Goal: Task Accomplishment & Management: Manage account settings

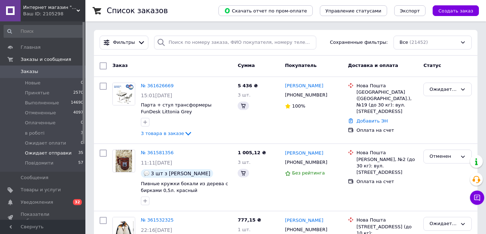
click at [58, 153] on span "Ожидает отправки" at bounding box center [48, 153] width 47 height 6
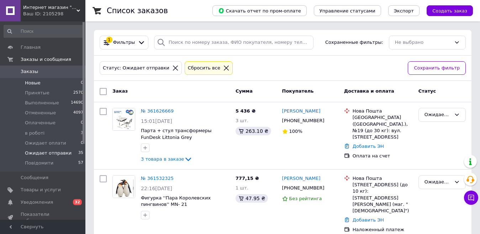
click at [30, 80] on span "Новые" at bounding box center [33, 83] width 16 height 6
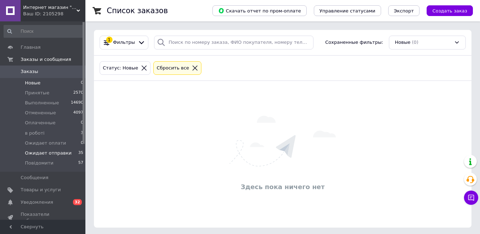
click at [46, 150] on span "Ожидает отправки" at bounding box center [48, 153] width 47 height 6
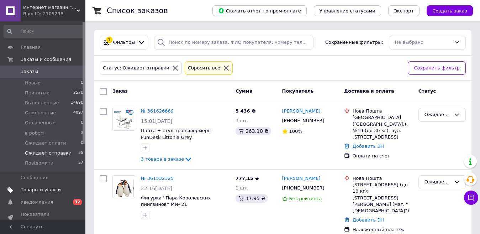
click at [40, 186] on link "Товары и услуги" at bounding box center [44, 190] width 88 height 12
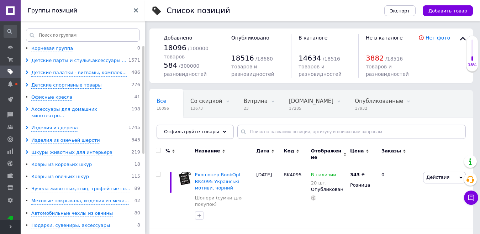
click at [219, 130] on div "Отфильтруйте товары" at bounding box center [195, 132] width 77 height 14
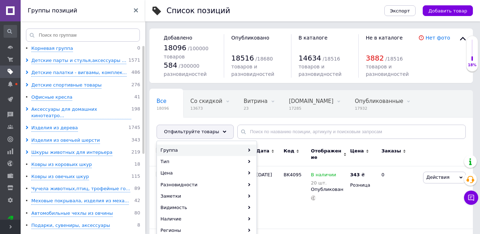
click at [240, 148] on div "Группа" at bounding box center [206, 150] width 99 height 11
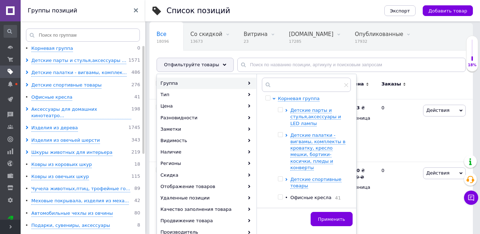
scroll to position [70, 0]
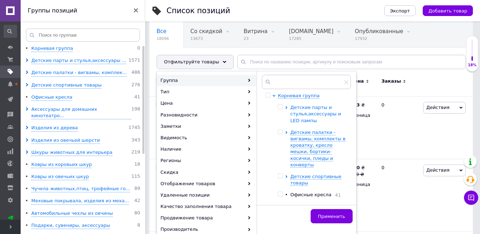
click at [305, 112] on span "Детские парты и стулья,аксессуары и LED лампы" at bounding box center [316, 114] width 51 height 18
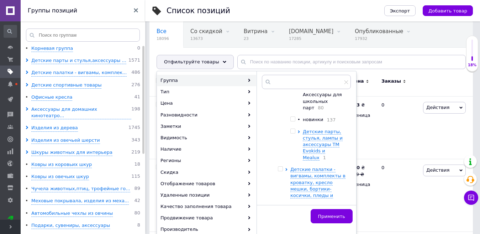
scroll to position [208, 0]
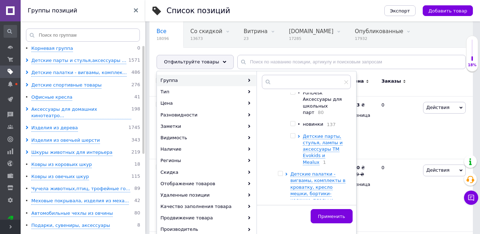
click at [292, 134] on input "checkbox" at bounding box center [293, 136] width 5 height 5
checkbox input "true"
click at [298, 135] on icon at bounding box center [299, 136] width 3 height 3
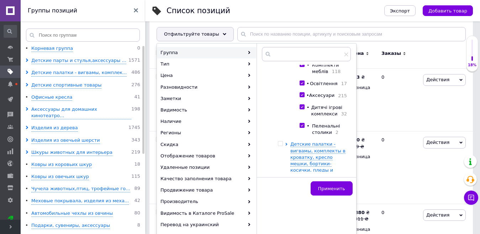
scroll to position [324, 0]
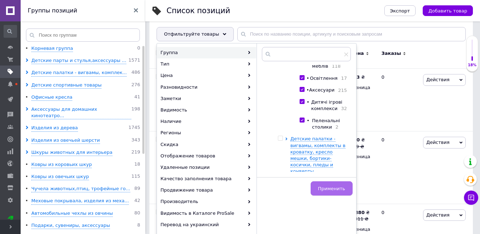
click at [326, 192] on button "Применить" at bounding box center [332, 188] width 42 height 14
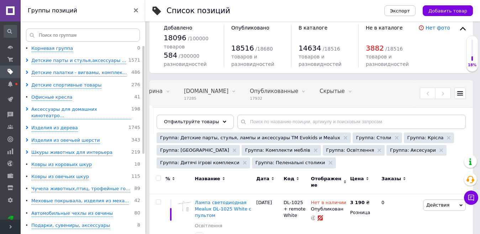
scroll to position [55, 0]
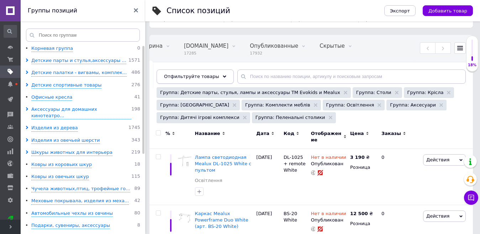
click at [221, 80] on div "Отфильтруйте товары" at bounding box center [195, 76] width 77 height 14
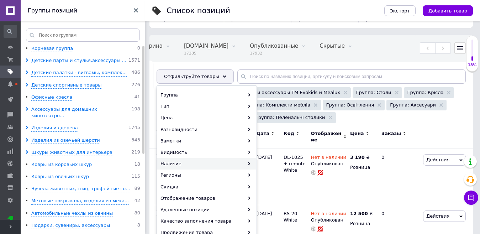
click at [247, 162] on div "Наличие" at bounding box center [206, 163] width 99 height 11
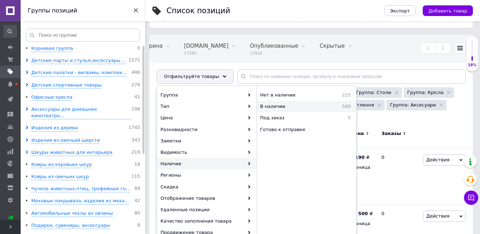
click at [288, 110] on div "В наличии 589" at bounding box center [306, 106] width 99 height 11
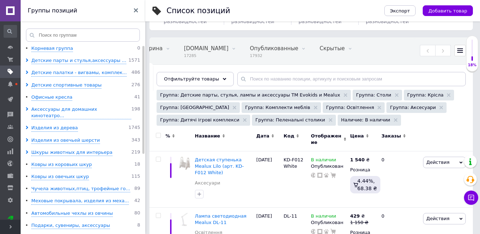
scroll to position [46, 0]
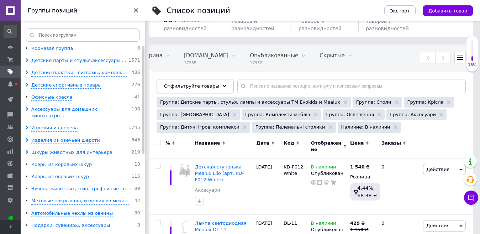
click at [221, 87] on div "Отфильтруйте товары" at bounding box center [195, 86] width 77 height 14
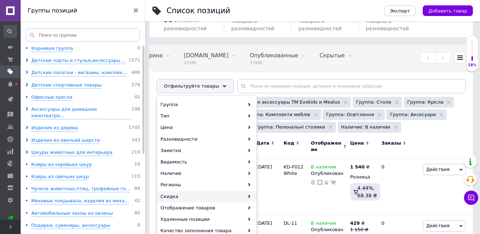
click at [244, 192] on div "Скидка" at bounding box center [206, 196] width 99 height 11
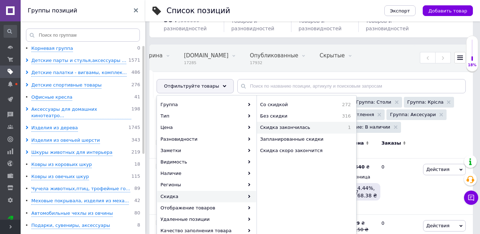
click at [274, 129] on span "Скидка закончилась" at bounding box center [300, 127] width 80 height 6
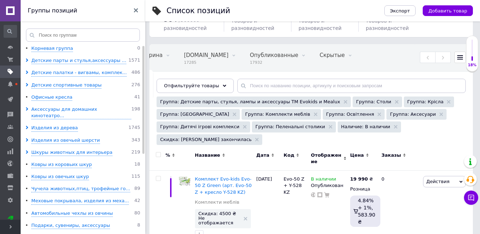
scroll to position [49, 0]
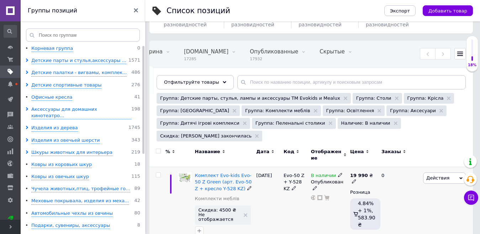
click at [285, 173] on span "Evo-50 Z + Y-528 KZ" at bounding box center [294, 182] width 21 height 18
drag, startPoint x: 285, startPoint y: 163, endPoint x: 301, endPoint y: 168, distance: 17.0
click at [301, 173] on span "Evo-50 Z + Y-528 KZ" at bounding box center [294, 182] width 21 height 18
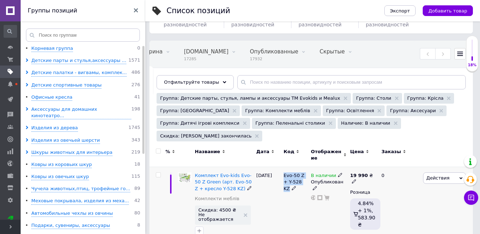
click at [301, 173] on span "Evo-50 Z + Y-528 KZ" at bounding box center [294, 182] width 21 height 18
click at [298, 173] on span "Evo-50 Z + Y-528 KZ" at bounding box center [294, 182] width 21 height 18
click at [156, 167] on div at bounding box center [158, 205] width 16 height 77
click at [156, 173] on input "checkbox" at bounding box center [158, 175] width 5 height 5
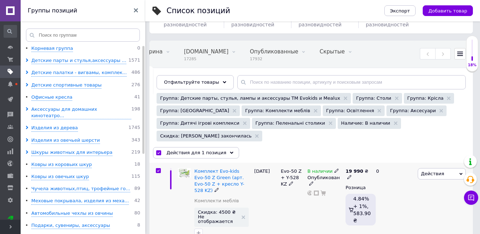
scroll to position [45, 0]
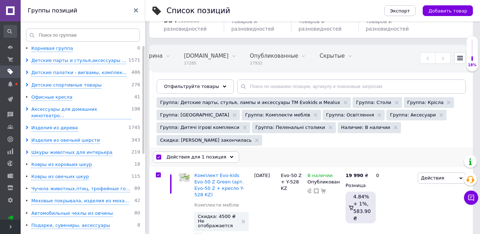
click at [221, 151] on div "Действия для 1 позиция" at bounding box center [196, 156] width 86 height 11
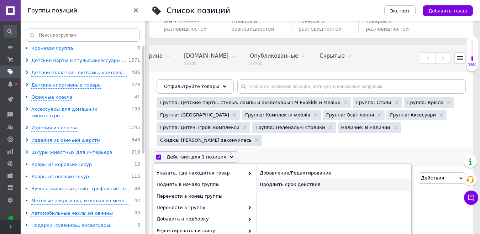
click at [282, 179] on div "Продлить срок действия" at bounding box center [334, 184] width 155 height 11
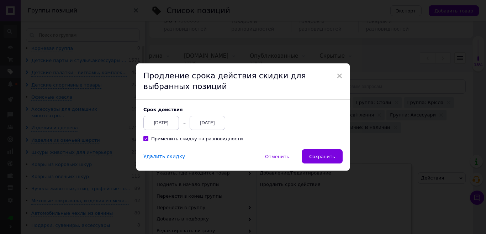
click at [220, 124] on div "[DATE]" at bounding box center [208, 123] width 36 height 14
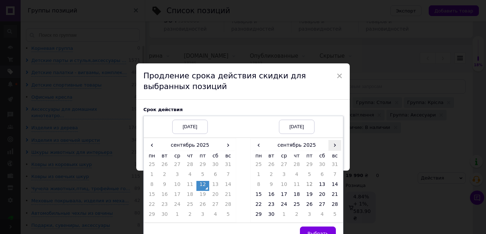
click at [335, 146] on span "›" at bounding box center [335, 145] width 13 height 10
click at [262, 145] on span "‹" at bounding box center [258, 145] width 13 height 10
click at [337, 192] on td "26" at bounding box center [335, 196] width 13 height 10
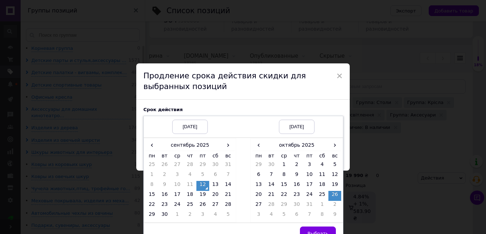
click at [337, 192] on td "26" at bounding box center [335, 196] width 13 height 10
click at [328, 227] on button "Выбрать" at bounding box center [318, 233] width 36 height 14
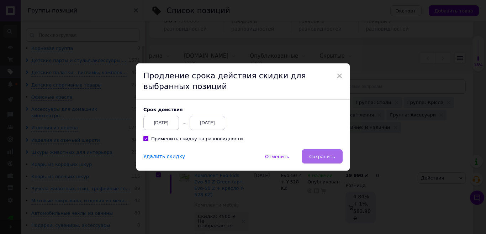
click at [315, 158] on span "Сохранить" at bounding box center [322, 156] width 26 height 5
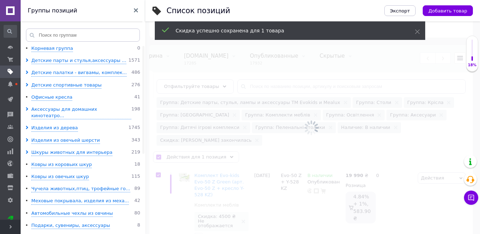
scroll to position [0, 105]
checkbox input "false"
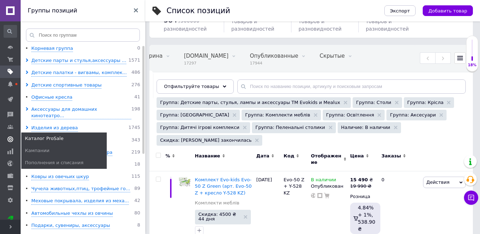
click at [10, 140] on use at bounding box center [10, 139] width 6 height 6
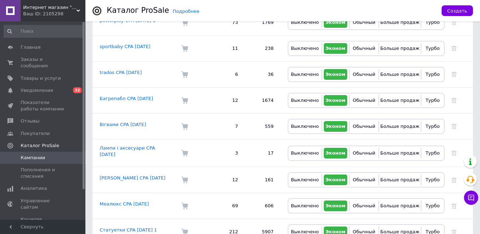
scroll to position [278, 0]
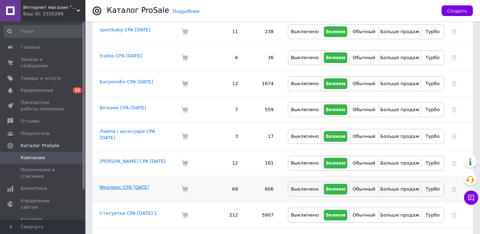
click at [139, 184] on link "Меалюкс CPA 19.05.2023" at bounding box center [124, 186] width 49 height 5
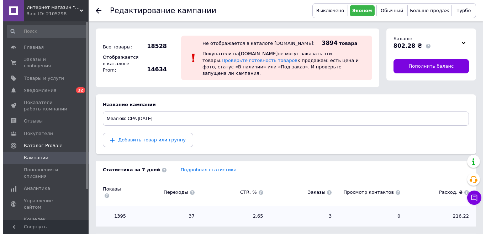
scroll to position [73, 0]
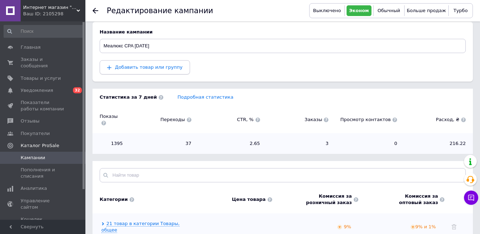
click at [158, 64] on span "Добавить товар или группу" at bounding box center [149, 66] width 68 height 5
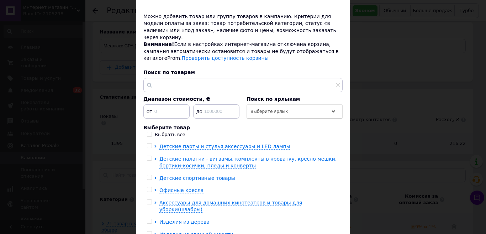
scroll to position [52, 0]
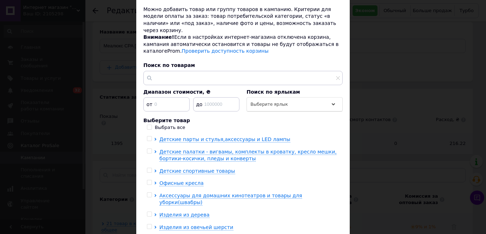
click at [484, 75] on div "× Добавить товар или группу Можно добавить товар или группу товаров в кампанию.…" at bounding box center [243, 117] width 486 height 234
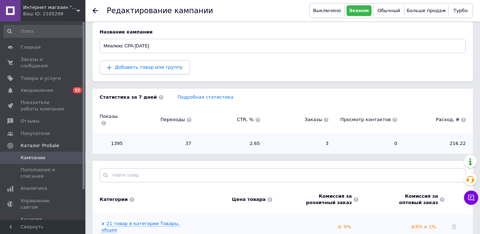
click at [153, 64] on span "Добавить товар или группу" at bounding box center [149, 66] width 68 height 5
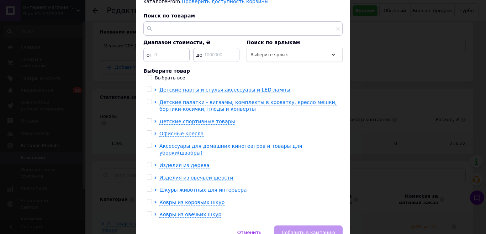
scroll to position [110, 0]
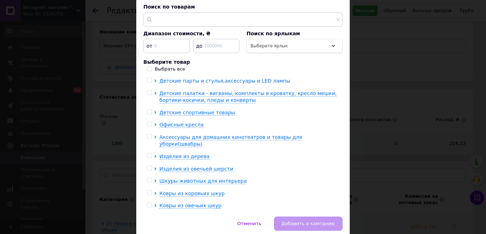
click at [185, 78] on span "Детские парты и стулья,аксессуары и LED лампы" at bounding box center [225, 81] width 131 height 6
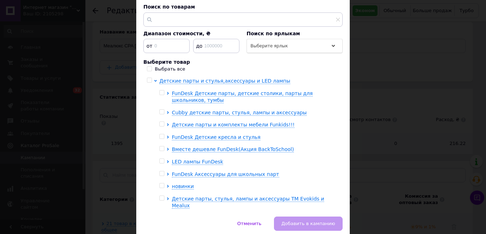
drag, startPoint x: 342, startPoint y: 83, endPoint x: 342, endPoint y: 91, distance: 7.8
click at [342, 91] on div "Можно добавить товар или группу товаров в кампанию. Критерии для модели оплаты …" at bounding box center [243, 79] width 214 height 276
drag, startPoint x: 339, startPoint y: 83, endPoint x: 340, endPoint y: 94, distance: 11.1
click at [340, 94] on div "Детские парты и стулья,аксессуары и LED лампы FunDesk Детские парты, детские ст…" at bounding box center [243, 144] width 199 height 132
click at [193, 196] on span "Детские парты, стулья, лампы и аксессуары ТМ Evokids и Mealux" at bounding box center [248, 202] width 152 height 13
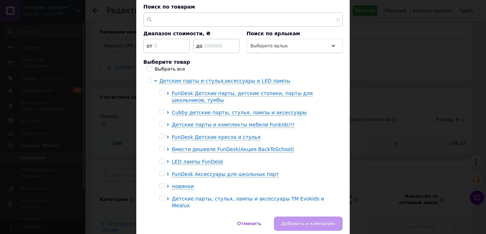
click at [193, 196] on span "Детские парты, стулья, лампы и аксессуары ТМ Evokids и Mealux" at bounding box center [248, 202] width 152 height 13
click at [160, 196] on input "checkbox" at bounding box center [162, 198] width 5 height 5
checkbox input "true"
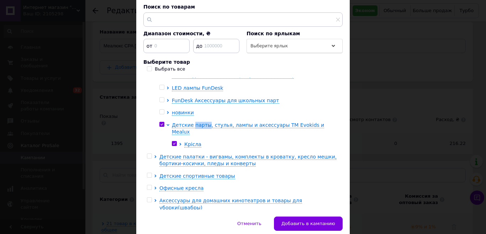
scroll to position [85, 0]
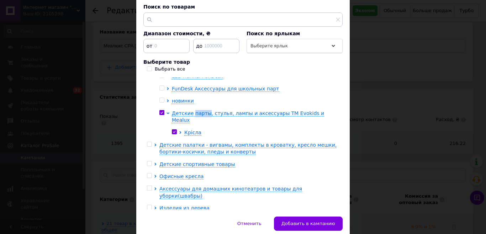
click at [183, 122] on ul "Детские парты и стулья,аксессуары и LED лампы FunDesk Детские парты, детские ст…" at bounding box center [243, 226] width 192 height 468
click at [190, 130] on span "Крісла" at bounding box center [192, 133] width 17 height 6
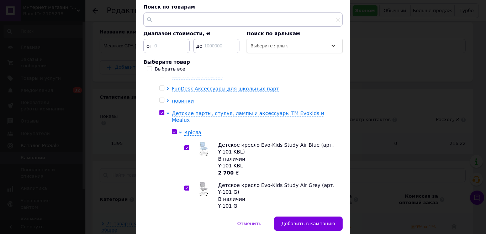
click at [339, 94] on div "Детские парты и стулья,аксессуары и LED лампы FunDesk Детские парты, детские ст…" at bounding box center [243, 144] width 199 height 132
drag, startPoint x: 339, startPoint y: 95, endPoint x: 338, endPoint y: 108, distance: 12.8
click at [338, 108] on div "Детские парты и стулья,аксессуары и LED лампы FunDesk Детские парты, детские ст…" at bounding box center [243, 144] width 199 height 132
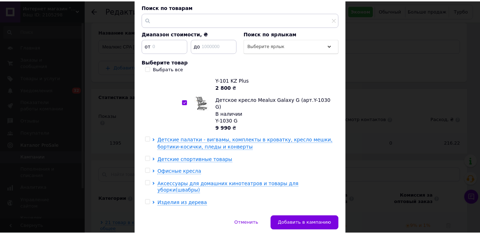
scroll to position [457, 0]
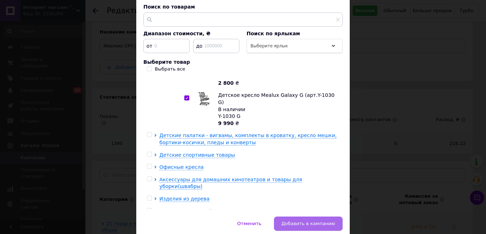
click at [310, 221] on span "Добавить в кампанию" at bounding box center [309, 223] width 54 height 5
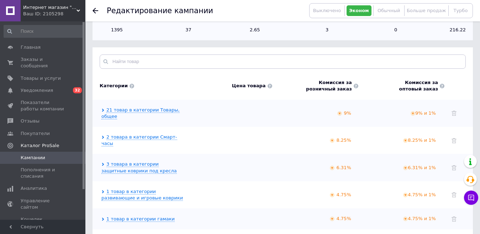
scroll to position [67, 0]
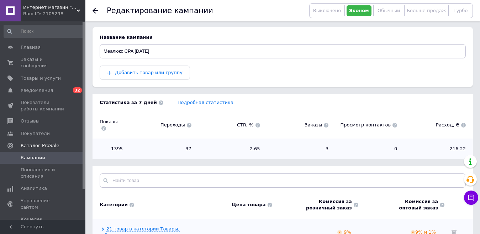
click at [144, 69] on div "Добавить товар или группу" at bounding box center [283, 73] width 366 height 14
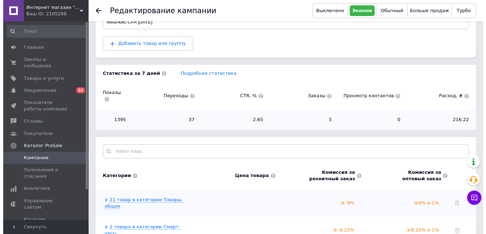
scroll to position [91, 0]
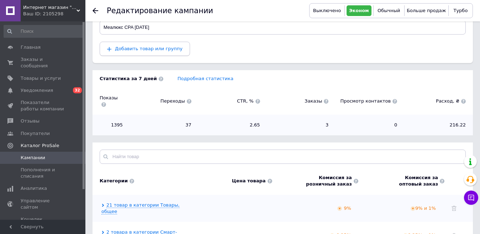
click at [134, 46] on span "Добавить товар или группу" at bounding box center [144, 49] width 75 height 6
click at [144, 46] on span "Добавить товар или группу" at bounding box center [149, 48] width 68 height 5
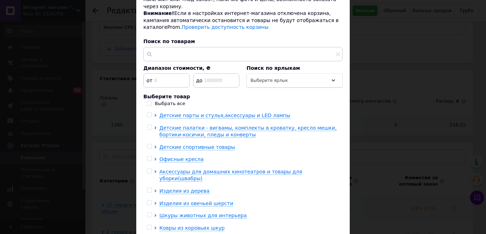
scroll to position [78, 0]
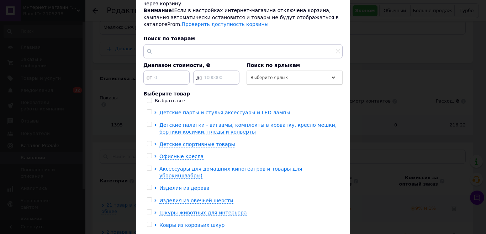
click at [189, 110] on span "Детские парты и стулья,аксессуары и LED лампы" at bounding box center [225, 113] width 131 height 6
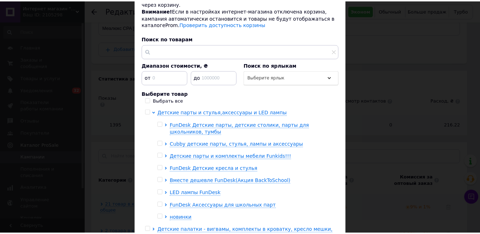
scroll to position [0, 0]
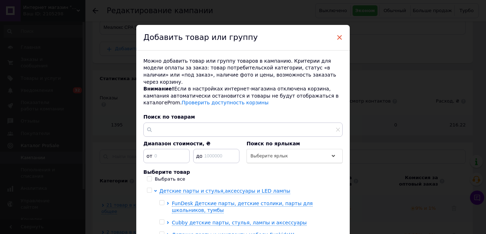
click at [338, 37] on span "×" at bounding box center [339, 37] width 6 height 12
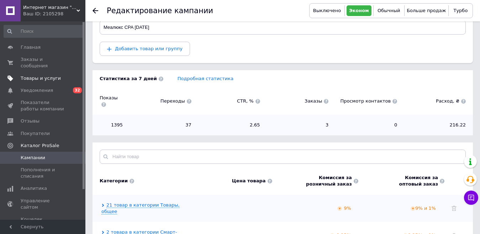
click at [42, 75] on span "Товары и услуги" at bounding box center [41, 78] width 40 height 6
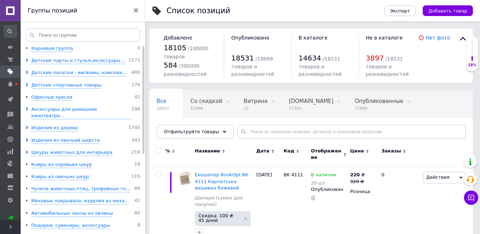
drag, startPoint x: 144, startPoint y: 66, endPoint x: 153, endPoint y: 48, distance: 19.7
click at [219, 130] on div "Отфильтруйте товары" at bounding box center [195, 132] width 77 height 14
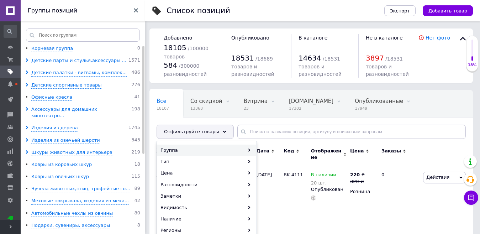
click at [247, 148] on div "Группа" at bounding box center [206, 150] width 99 height 11
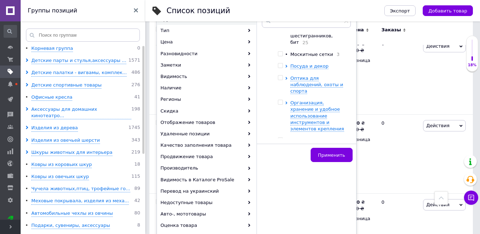
scroll to position [421, 0]
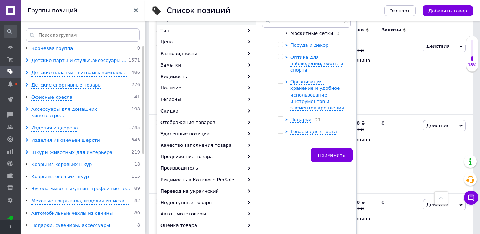
click at [280, 129] on input "checkbox" at bounding box center [280, 131] width 5 height 5
checkbox input "true"
click at [285, 129] on div at bounding box center [281, 132] width 7 height 6
click at [286, 130] on icon at bounding box center [287, 131] width 2 height 3
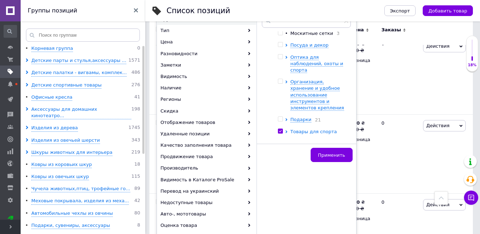
click at [286, 130] on icon at bounding box center [287, 131] width 2 height 3
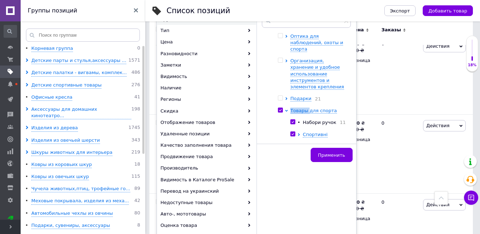
scroll to position [450, 0]
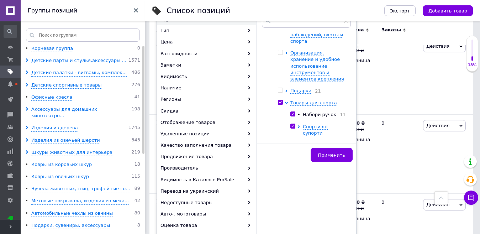
click at [351, 96] on div "Корневая группа Детские парты и стулья,аксессуары и LED лампы Детские палатки -…" at bounding box center [306, 76] width 89 height 125
click at [328, 124] on span "Спортивні супорти" at bounding box center [315, 130] width 25 height 12
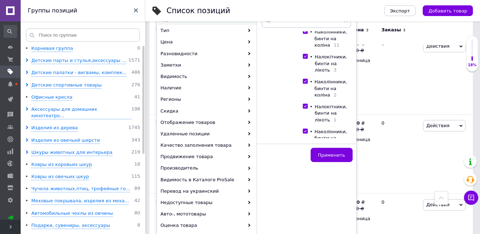
scroll to position [699, 0]
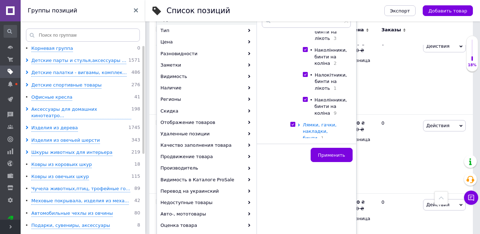
click at [316, 122] on span "Лямки, гачки, накладки, бинти" at bounding box center [320, 131] width 34 height 18
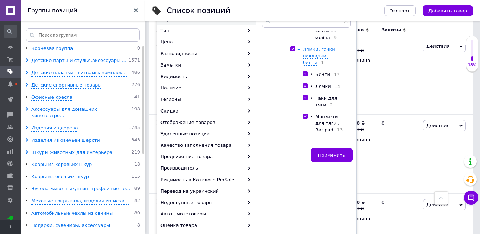
scroll to position [778, 0]
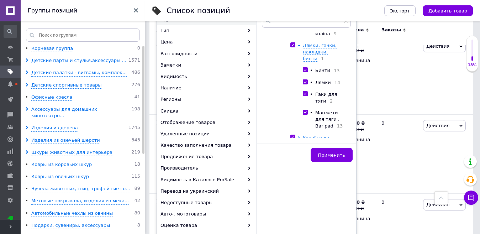
click at [318, 135] on span "Українська символіка, екошопери" at bounding box center [316, 144] width 27 height 18
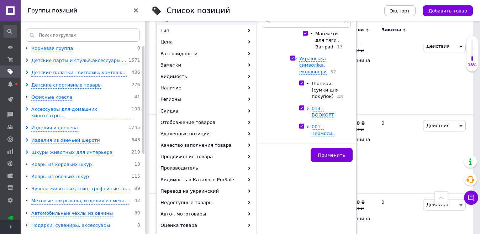
scroll to position [853, 0]
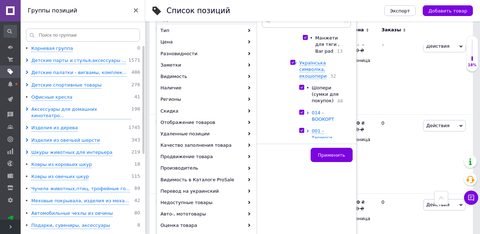
click at [331, 110] on span "014 - BOOKOPT" at bounding box center [323, 116] width 22 height 12
click at [324, 153] on span "001 - Термоси, пляшки, шейкери" at bounding box center [323, 165] width 22 height 25
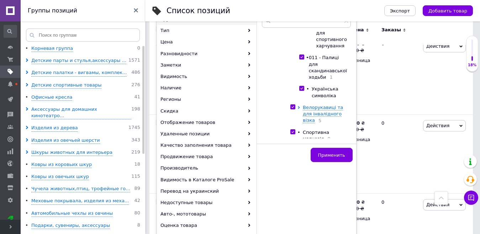
scroll to position [1011, 0]
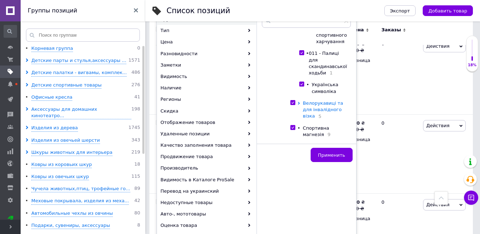
click at [322, 100] on span "Велорукавиці та для інвалідного візка" at bounding box center [323, 109] width 40 height 18
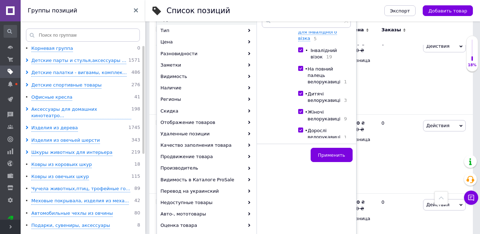
scroll to position [1112, 0]
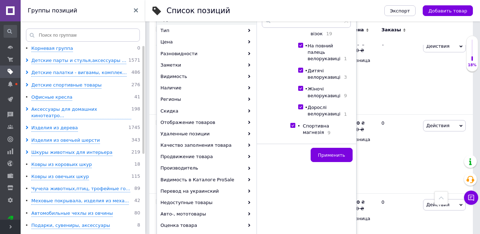
click at [324, 142] on span "Активний відпочинок, туризм та хобі" at bounding box center [321, 151] width 36 height 18
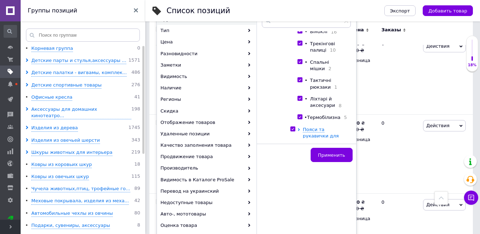
scroll to position [1259, 0]
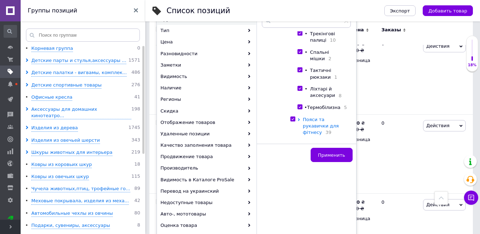
click at [316, 117] on span "Пояси та рукавички для фітнесу" at bounding box center [321, 126] width 36 height 18
click at [323, 153] on span "Пояса для важкої атлетики" at bounding box center [324, 162] width 25 height 18
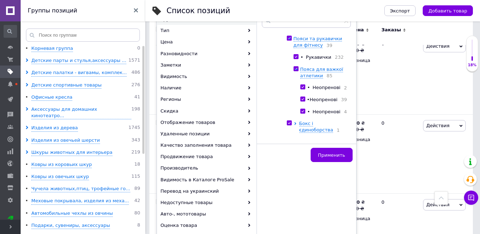
scroll to position [1332, 0]
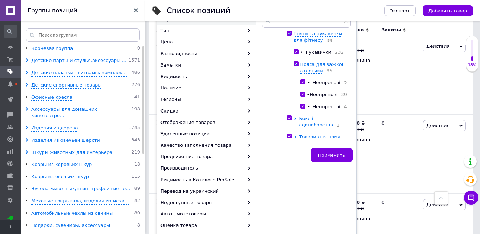
click at [315, 116] on span "Бокс і єдиноборства" at bounding box center [316, 122] width 34 height 12
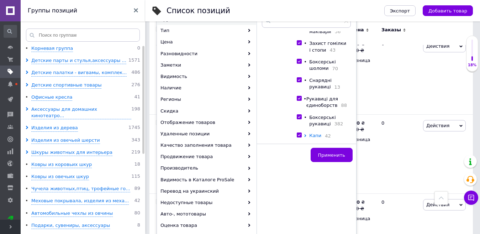
scroll to position [1542, 0]
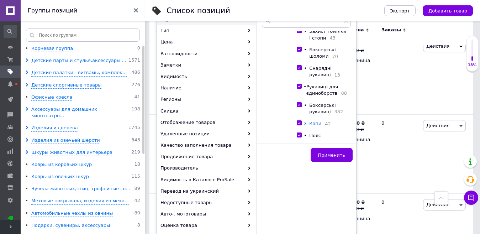
click at [319, 121] on span "Капи" at bounding box center [315, 123] width 12 height 5
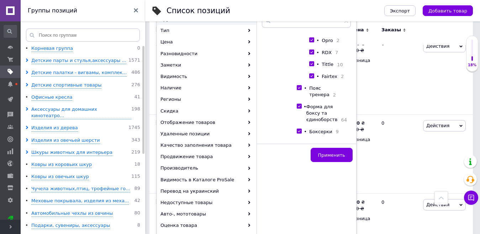
scroll to position [1643, 0]
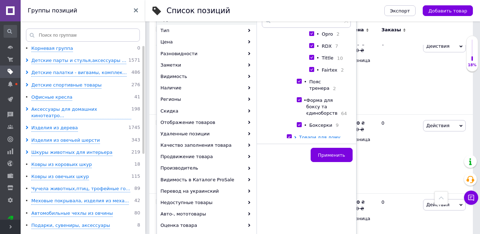
click at [325, 135] on span "Товари для дому" at bounding box center [319, 137] width 41 height 5
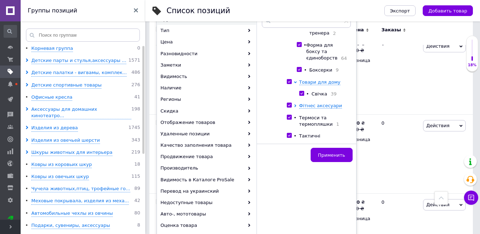
scroll to position [1705, 0]
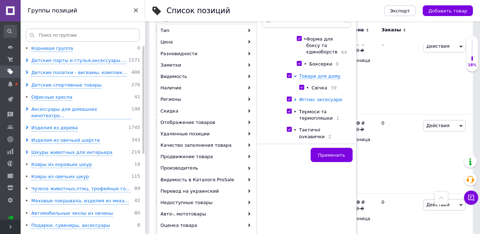
click at [318, 97] on span "Фітнес аксесуари" at bounding box center [320, 99] width 43 height 5
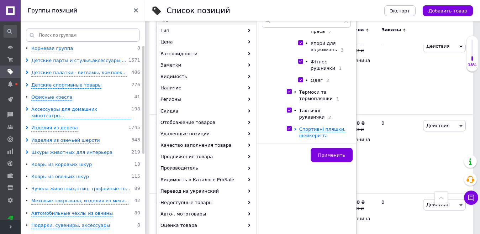
scroll to position [2034, 0]
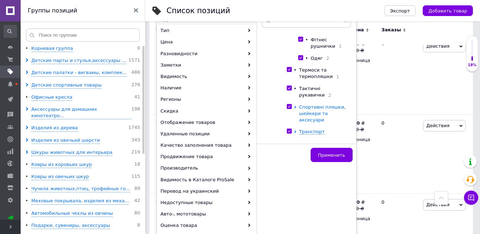
click at [312, 108] on span "Спортивні пляшки, шейкери та аксесуари" at bounding box center [322, 113] width 47 height 18
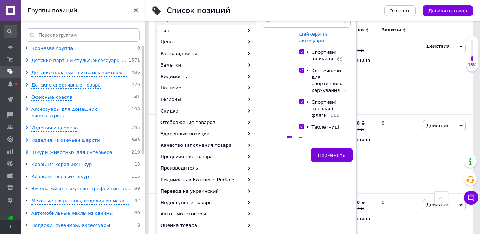
scroll to position [2151, 0]
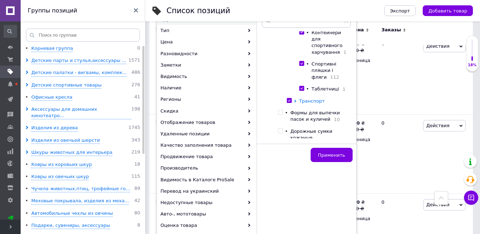
click at [315, 100] on span "Транспорт" at bounding box center [312, 100] width 26 height 5
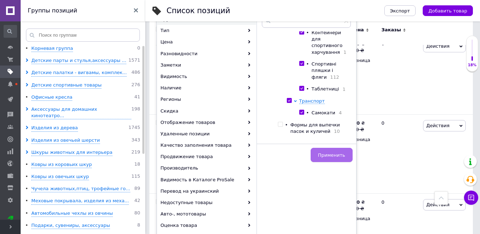
click at [335, 151] on button "Применить" at bounding box center [332, 155] width 42 height 14
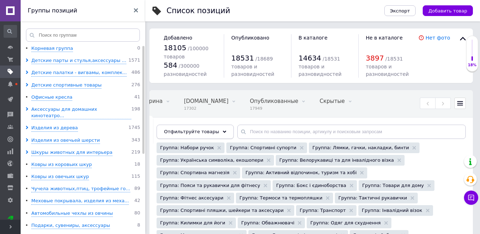
click at [219, 131] on div "Отфильтруйте товары" at bounding box center [195, 132] width 77 height 14
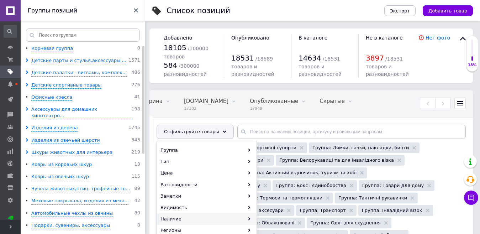
click at [245, 214] on div "Наличие" at bounding box center [206, 218] width 99 height 11
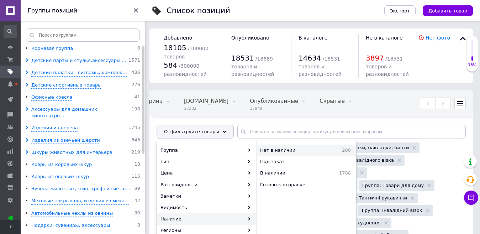
click at [276, 148] on span "Нет в наличии" at bounding box center [293, 150] width 67 height 6
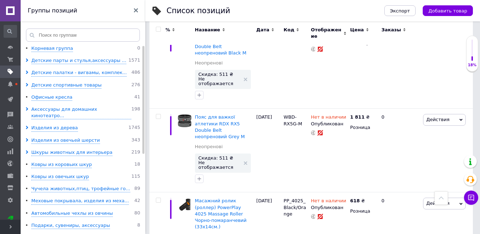
scroll to position [533, 0]
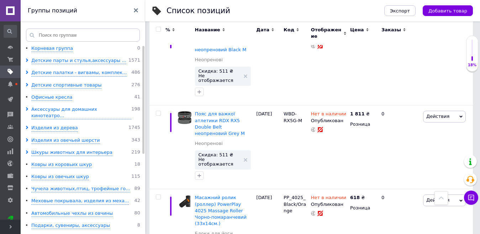
click at [157, 30] on input "checkbox" at bounding box center [158, 29] width 5 height 5
checkbox input "true"
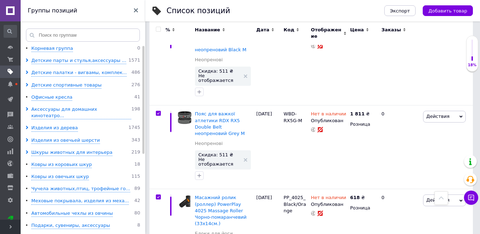
checkbox input "true"
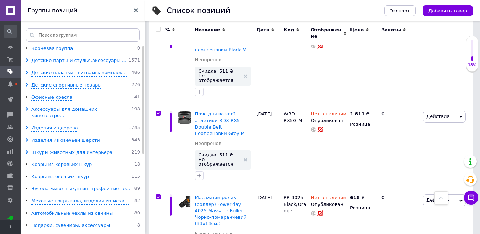
checkbox input "true"
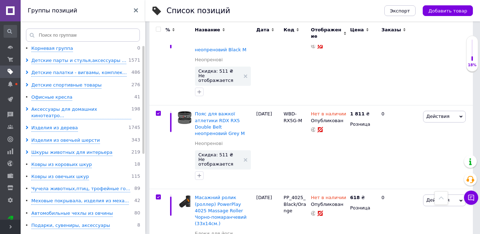
checkbox input "true"
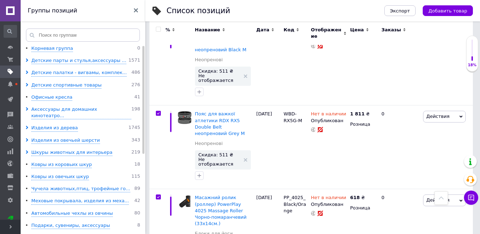
checkbox input "true"
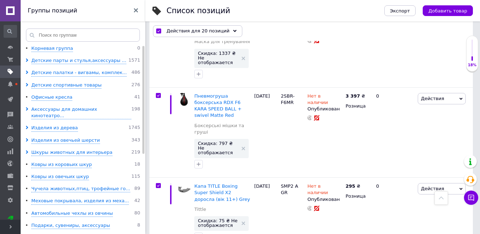
scroll to position [1812, 0]
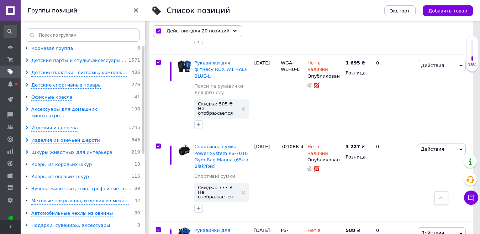
scroll to position [1841, 0]
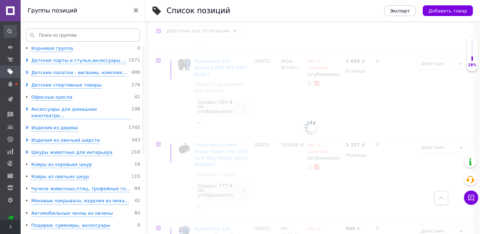
scroll to position [1813, 0]
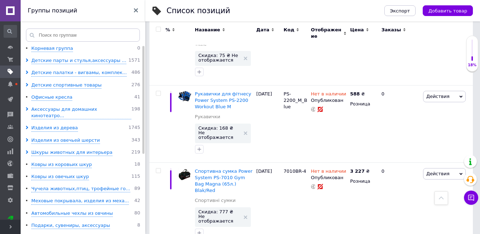
checkbox input "false"
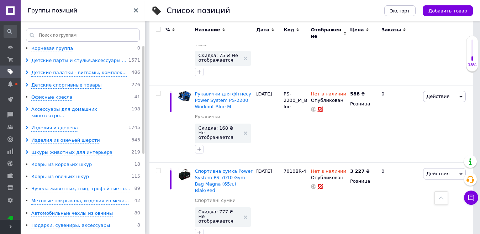
checkbox input "false"
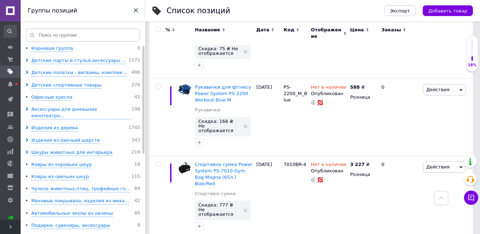
click at [159, 28] on input "checkbox" at bounding box center [158, 29] width 5 height 5
checkbox input "true"
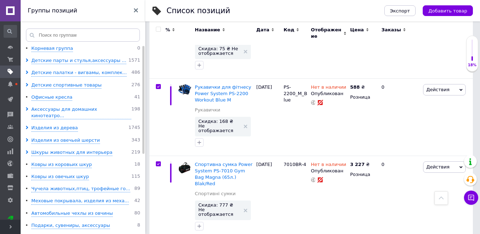
checkbox input "true"
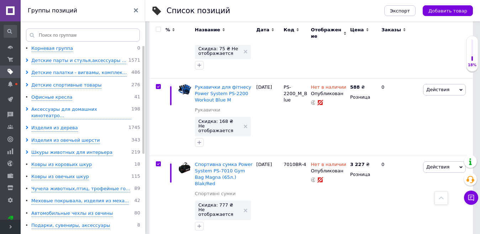
checkbox input "true"
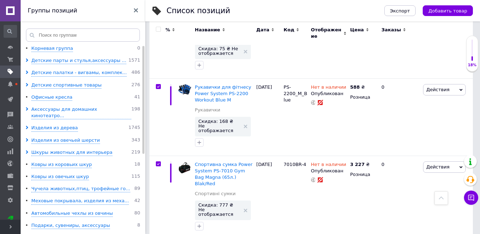
checkbox input "true"
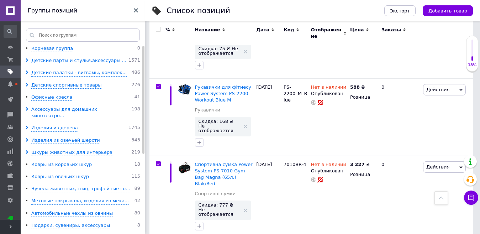
checkbox input "true"
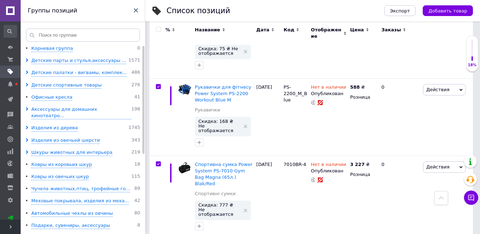
checkbox input "true"
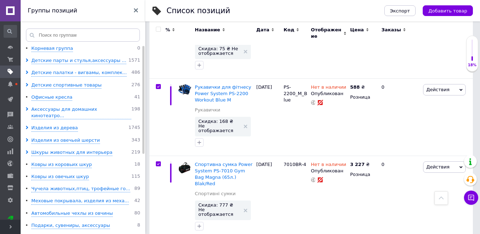
checkbox input "true"
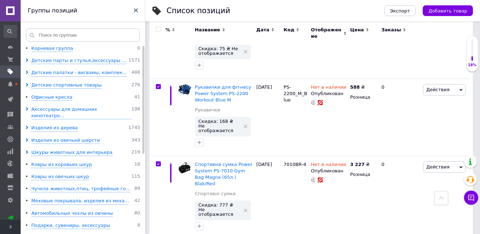
checkbox input "true"
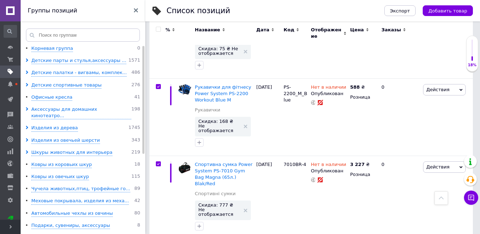
checkbox input "true"
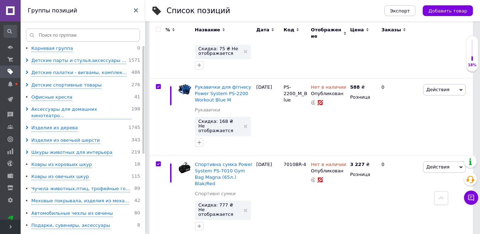
checkbox input "true"
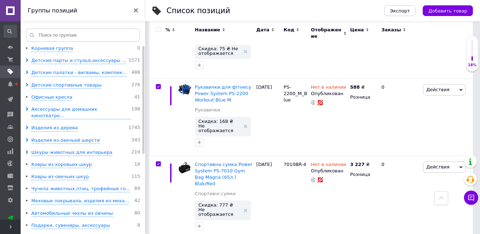
checkbox input "true"
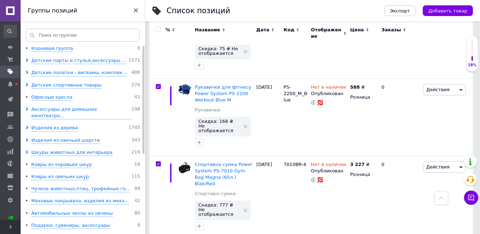
checkbox input "true"
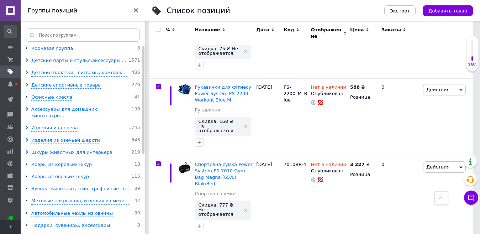
checkbox input "true"
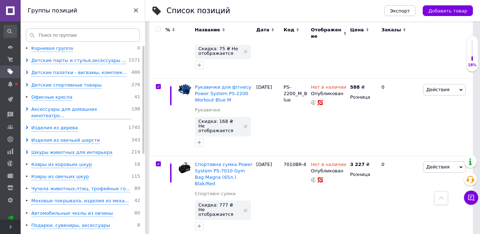
checkbox input "true"
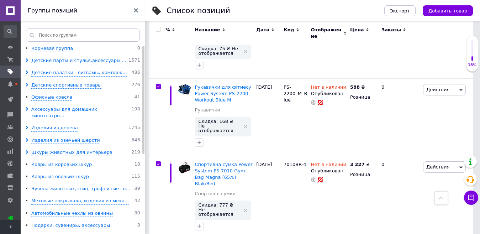
checkbox input "true"
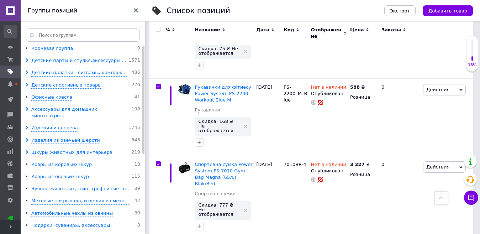
checkbox input "true"
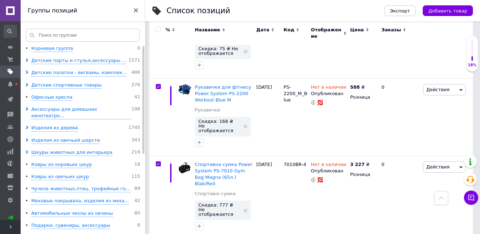
checkbox input "true"
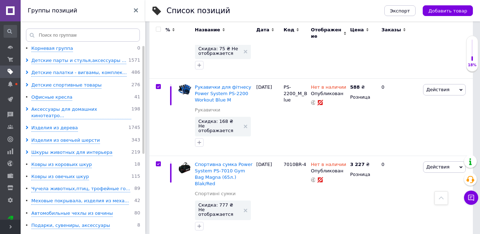
checkbox input "true"
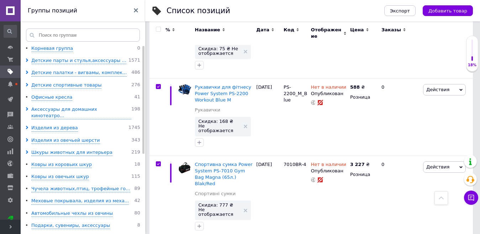
checkbox input "true"
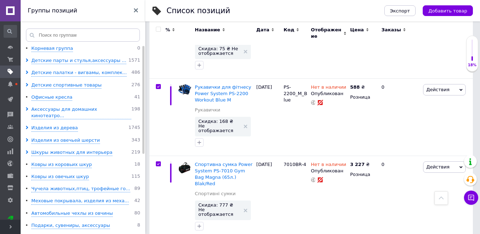
checkbox input "true"
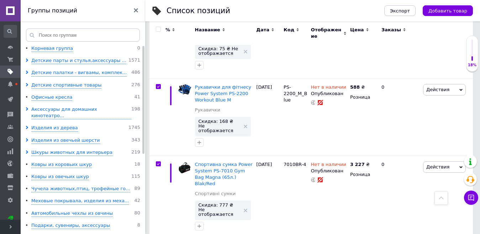
checkbox input "true"
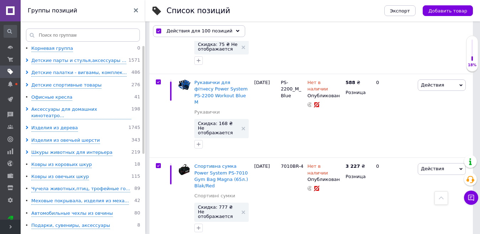
scroll to position [1841, 0]
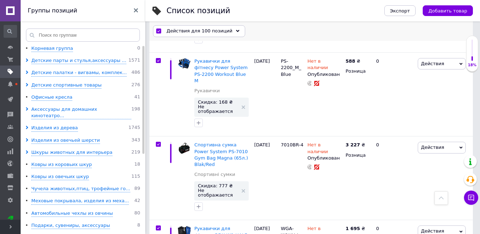
click at [236, 30] on icon at bounding box center [238, 32] width 4 height 4
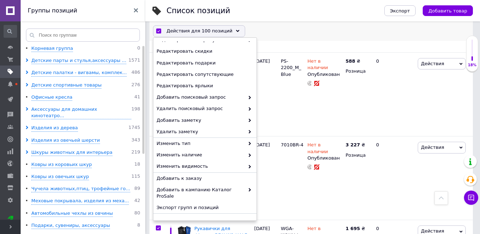
scroll to position [67, 0]
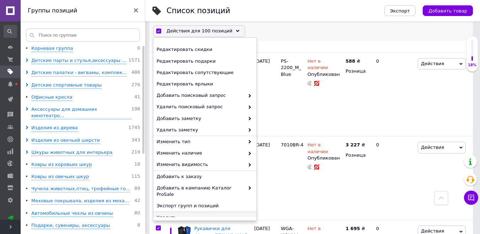
click at [168, 214] on span "Удалить" at bounding box center [204, 217] width 95 height 6
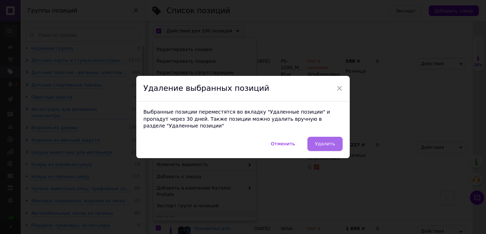
click at [325, 143] on span "Удалить" at bounding box center [325, 143] width 20 height 5
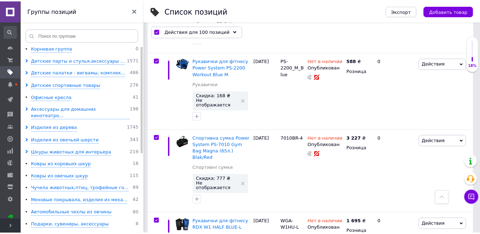
scroll to position [0, 105]
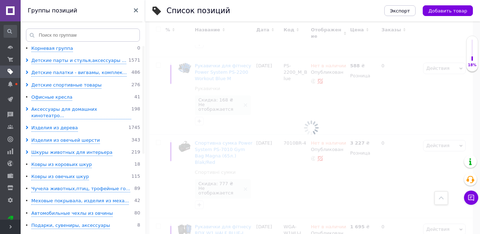
checkbox input "false"
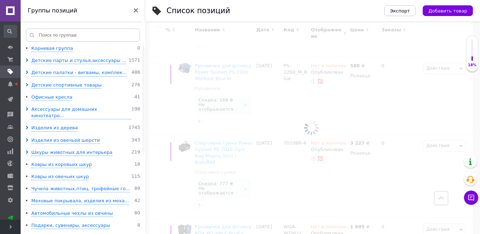
checkbox input "false"
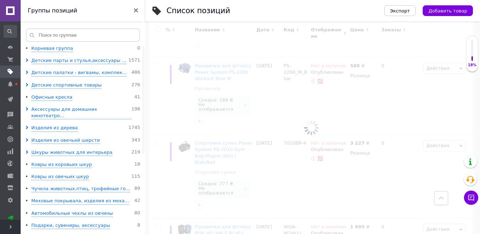
checkbox input "false"
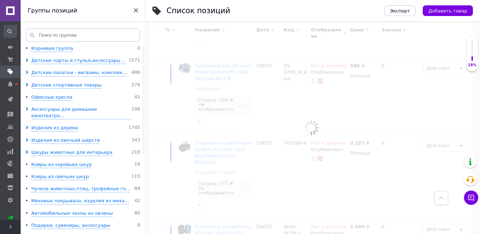
checkbox input "false"
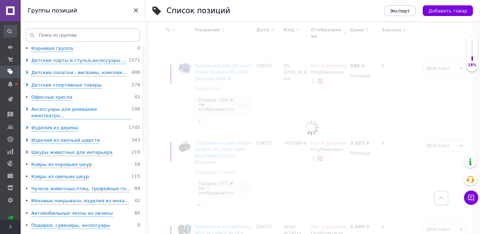
checkbox input "false"
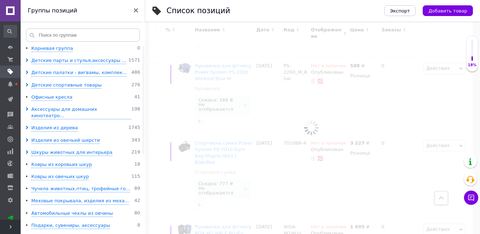
checkbox input "false"
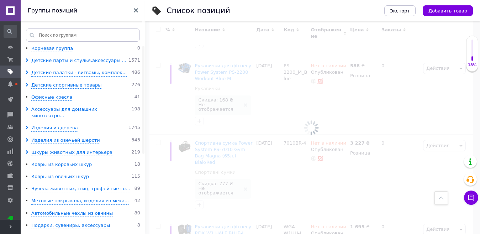
checkbox input "false"
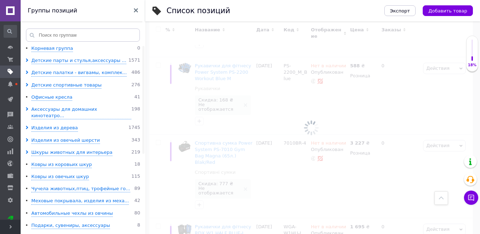
checkbox input "false"
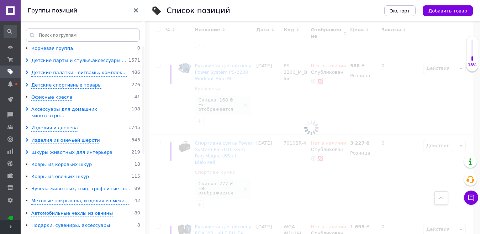
checkbox input "false"
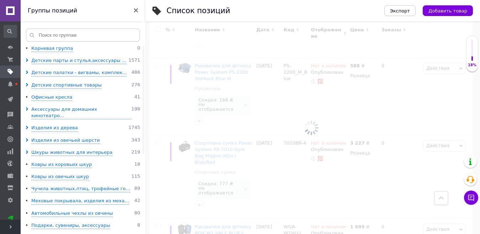
checkbox input "false"
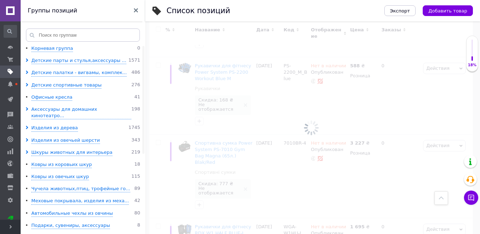
checkbox input "false"
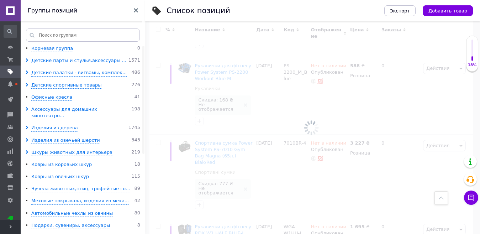
checkbox input "false"
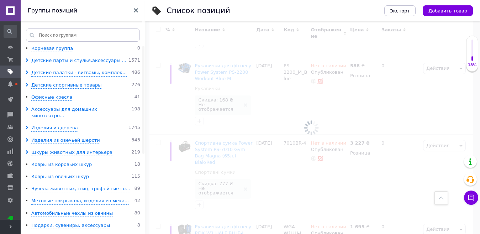
checkbox input "false"
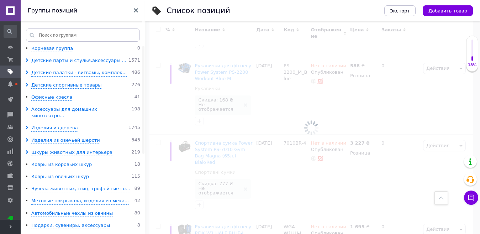
checkbox input "false"
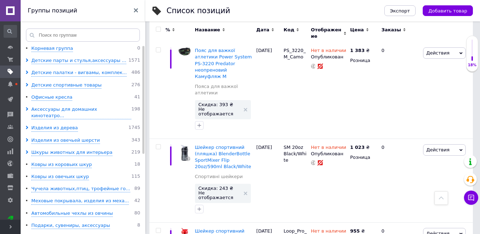
scroll to position [7628, 0]
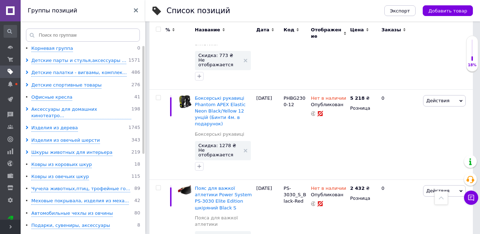
click at [157, 28] on input "checkbox" at bounding box center [158, 29] width 5 height 5
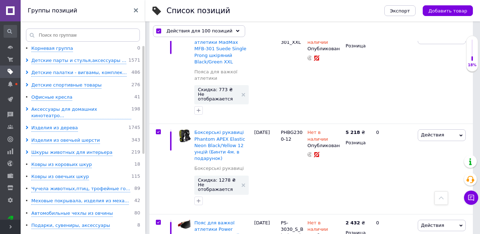
scroll to position [7779, 0]
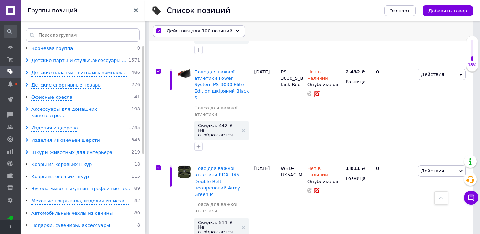
click at [225, 33] on div "Действия для 100 позиций" at bounding box center [199, 31] width 92 height 11
click at [236, 32] on icon at bounding box center [238, 32] width 4 height 4
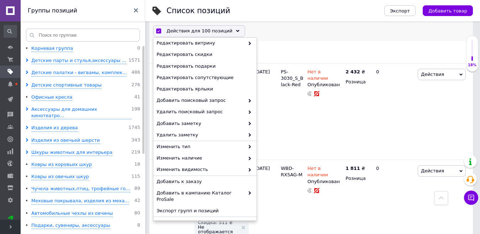
scroll to position [67, 0]
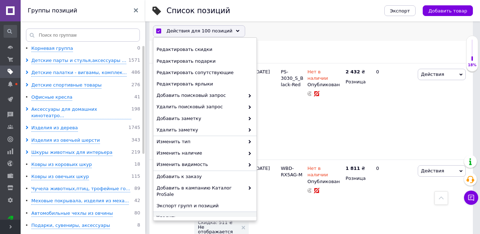
click at [167, 214] on span "Удалить" at bounding box center [204, 217] width 95 height 6
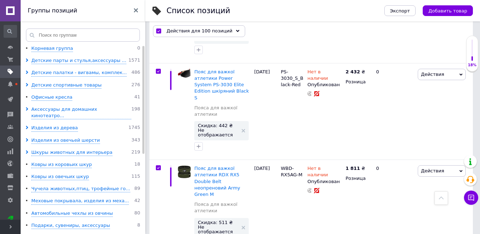
scroll to position [0, 105]
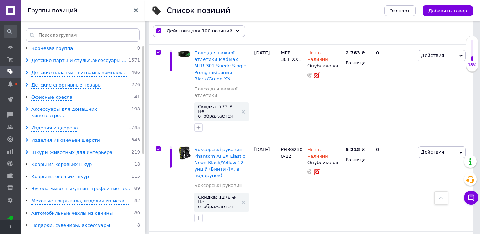
click at [228, 33] on div "Действия для 100 позиций" at bounding box center [199, 31] width 92 height 11
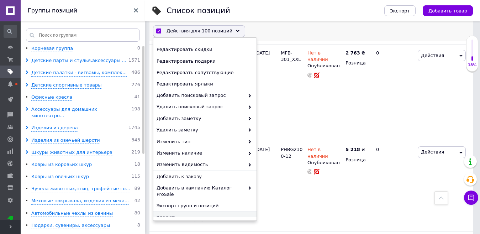
click at [163, 214] on span "Удалить" at bounding box center [204, 217] width 95 height 6
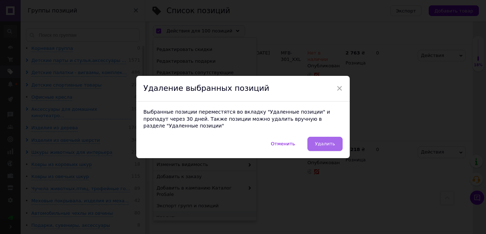
click at [324, 145] on button "Удалить" at bounding box center [325, 144] width 35 height 14
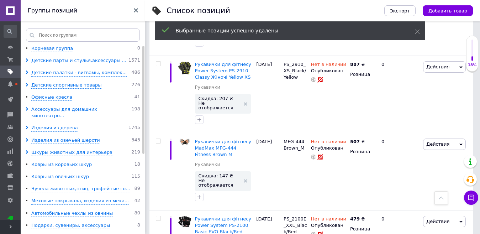
scroll to position [6099, 0]
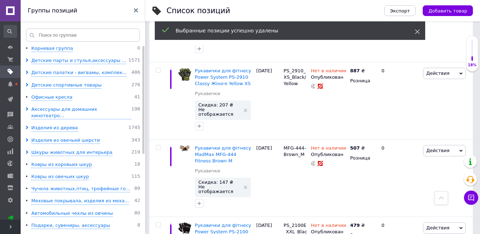
click at [417, 30] on icon at bounding box center [417, 31] width 5 height 5
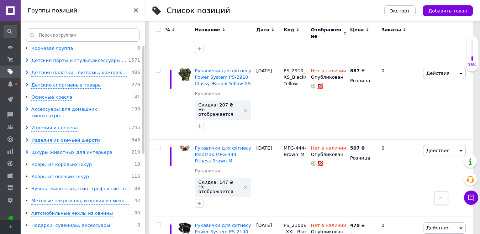
click at [157, 30] on input "checkbox" at bounding box center [158, 29] width 5 height 5
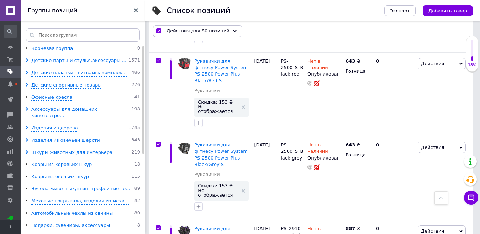
scroll to position [6146, 0]
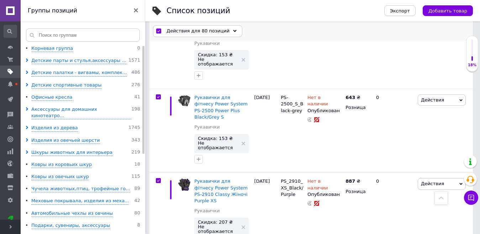
click at [233, 31] on icon at bounding box center [235, 32] width 4 height 4
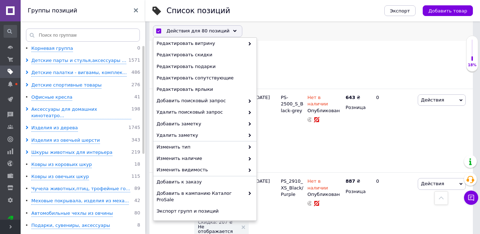
scroll to position [67, 0]
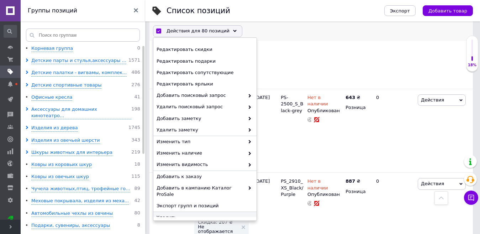
click at [168, 214] on span "Удалить" at bounding box center [204, 217] width 95 height 6
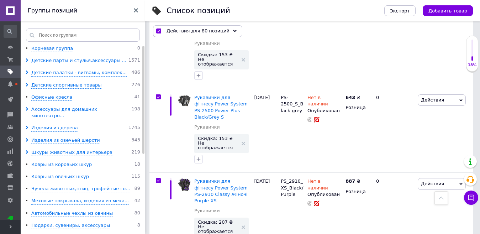
scroll to position [0, 105]
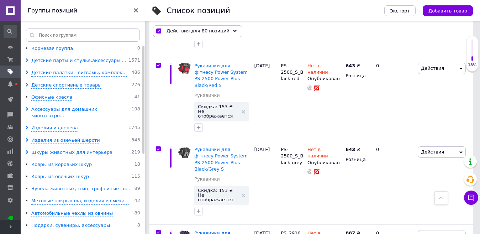
click at [228, 34] on div "Действия для 80 позиций" at bounding box center [197, 31] width 89 height 11
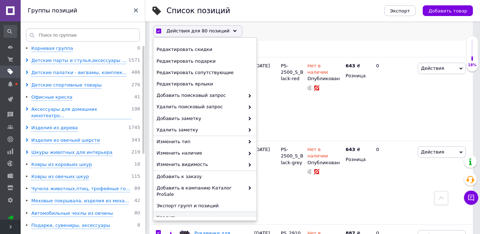
click at [171, 214] on span "Удалить" at bounding box center [204, 217] width 95 height 6
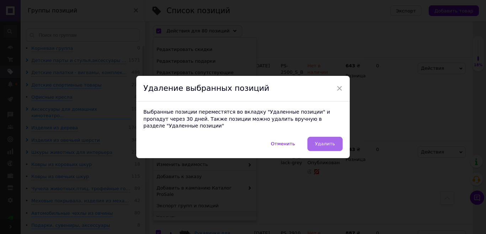
click at [329, 141] on span "Удалить" at bounding box center [325, 143] width 20 height 5
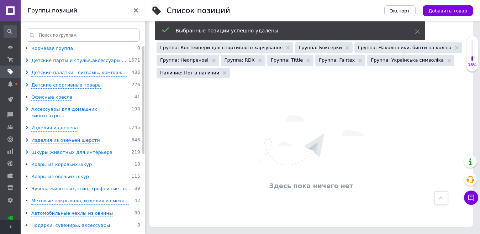
scroll to position [401, 0]
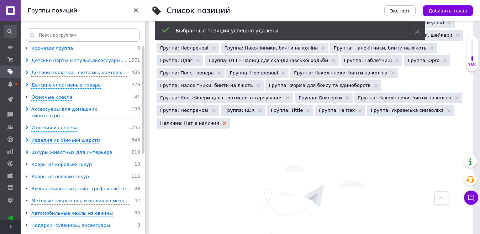
click at [226, 121] on icon at bounding box center [225, 123] width 4 height 4
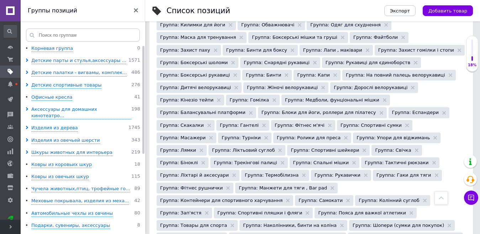
scroll to position [97, 0]
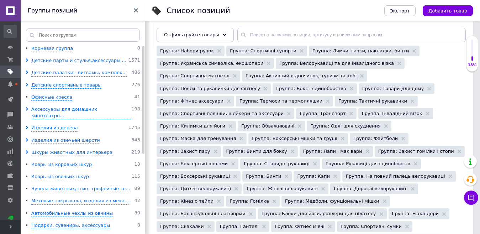
click at [218, 36] on div "Отфильтруйте товары" at bounding box center [195, 35] width 77 height 14
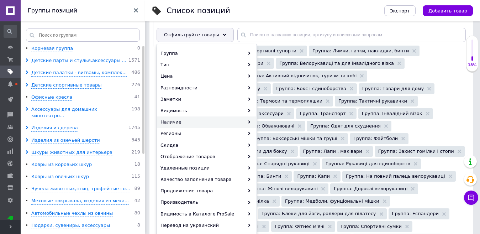
click at [247, 116] on div "Наличие" at bounding box center [206, 121] width 99 height 11
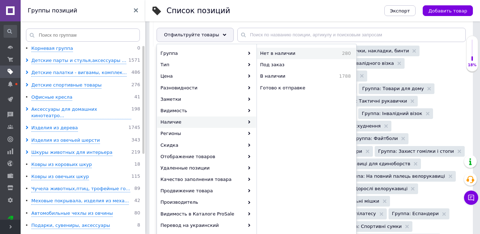
click at [277, 53] on span "Нет в наличии" at bounding box center [293, 53] width 67 height 6
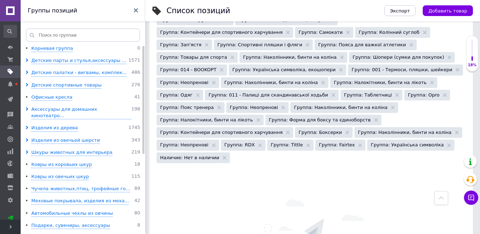
scroll to position [368, 0]
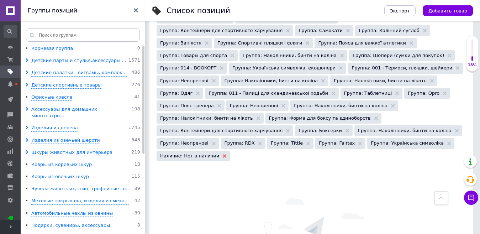
click at [226, 154] on use at bounding box center [225, 156] width 4 height 4
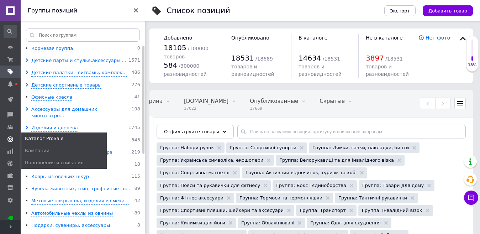
click at [10, 142] on link "Каталог ProSale" at bounding box center [10, 139] width 21 height 12
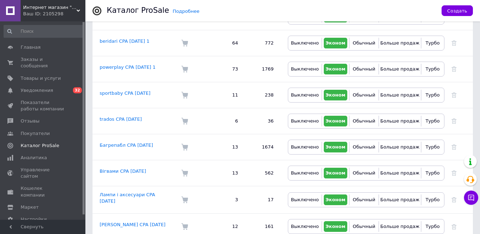
scroll to position [212, 0]
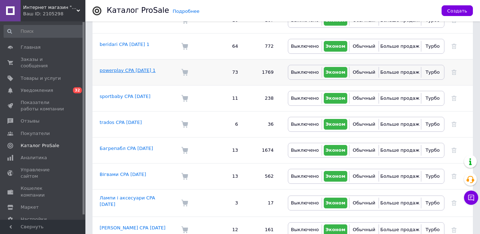
click at [127, 68] on link "powerplay CPA 13.12.2023 1" at bounding box center [128, 70] width 56 height 5
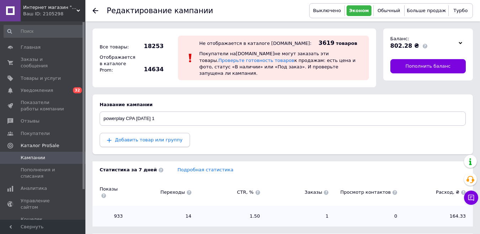
click at [161, 137] on span "Добавить товар или группу" at bounding box center [149, 139] width 68 height 5
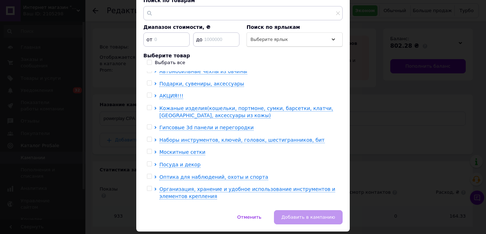
scroll to position [192, 0]
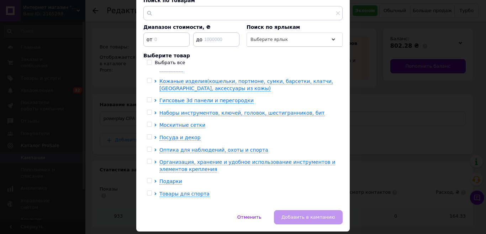
click at [150, 191] on input "checkbox" at bounding box center [149, 193] width 5 height 5
click at [155, 192] on icon at bounding box center [156, 193] width 2 height 3
click at [149, 191] on input "checkbox" at bounding box center [149, 193] width 5 height 5
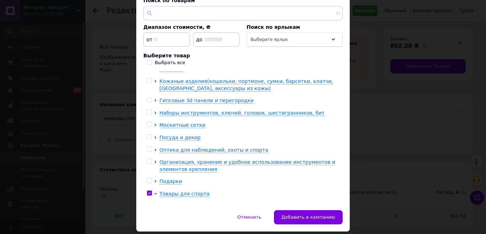
drag, startPoint x: 339, startPoint y: 140, endPoint x: 341, endPoint y: 156, distance: 15.9
click at [341, 156] on div "Детские парты и стулья,аксессуары и LED лампы Детские палатки - вигвамы, компле…" at bounding box center [243, 137] width 199 height 132
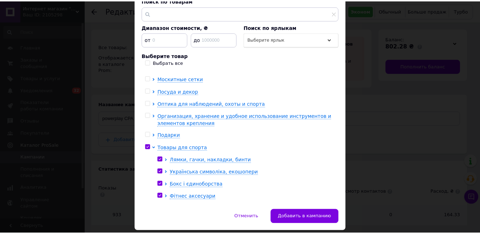
scroll to position [241, 0]
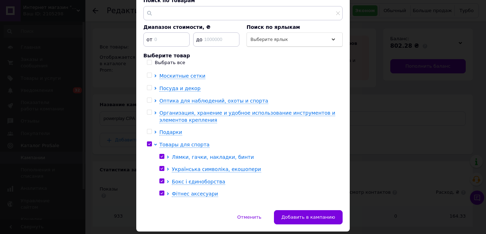
click at [219, 154] on span "Лямки, гачки, накладки, бинти" at bounding box center [213, 157] width 82 height 6
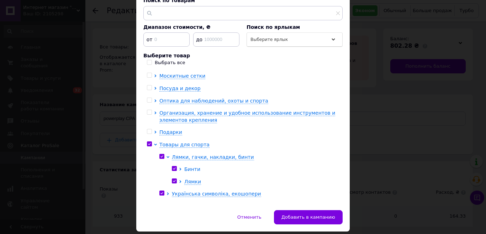
click at [184, 166] on span "Бинти" at bounding box center [192, 169] width 16 height 6
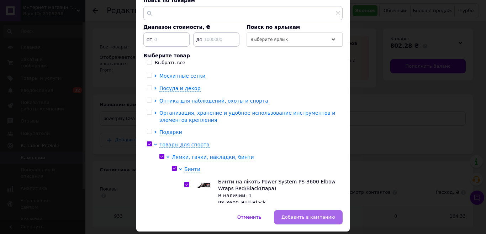
click at [297, 214] on span "Добавить в кампанию" at bounding box center [309, 216] width 54 height 5
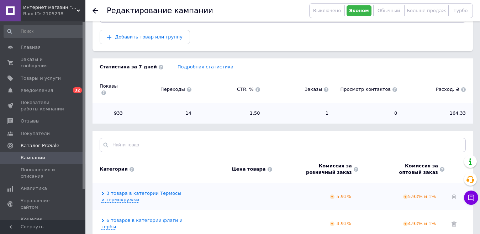
scroll to position [66, 0]
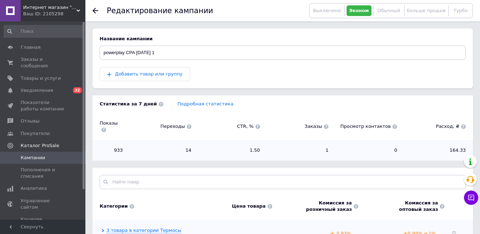
click at [137, 73] on div "Добавить товар или группу" at bounding box center [283, 74] width 366 height 14
click at [136, 71] on div "Добавить товар или группу" at bounding box center [283, 74] width 366 height 14
click at [144, 68] on div "Добавить товар или группу" at bounding box center [283, 74] width 366 height 14
click at [150, 67] on div "Добавить товар или группу" at bounding box center [283, 74] width 366 height 14
click at [153, 71] on span "Добавить товар или группу" at bounding box center [149, 73] width 68 height 5
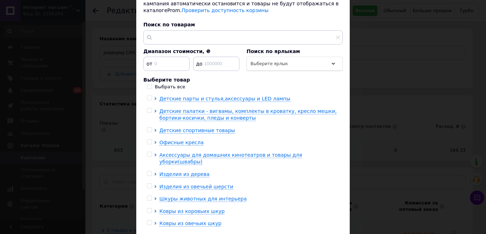
scroll to position [6, 0]
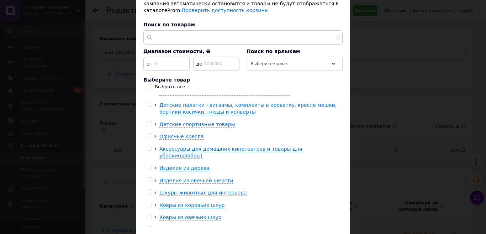
drag, startPoint x: 337, startPoint y: 163, endPoint x: 334, endPoint y: 192, distance: 29.4
click at [334, 192] on div "Можно добавить товар или группу товаров в кампанию. Критерии для модели оплаты …" at bounding box center [243, 96] width 214 height 276
click at [345, 133] on div "Можно добавить товар или группу товаров в кампанию. Критерии для модели оплаты …" at bounding box center [243, 96] width 214 height 276
click at [346, 171] on div "Можно добавить товар или группу товаров в кампанию. Критерии для модели оплаты …" at bounding box center [243, 96] width 214 height 276
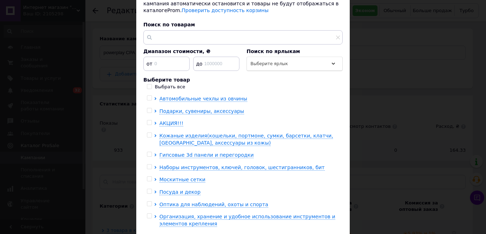
scroll to position [179, 0]
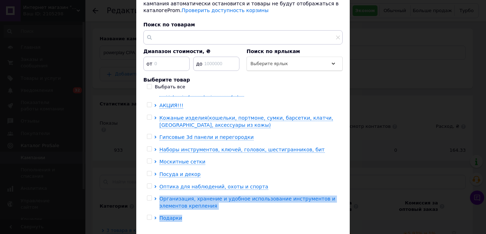
drag, startPoint x: 342, startPoint y: 197, endPoint x: 340, endPoint y: 176, distance: 21.5
click at [340, 176] on div "Можно добавить товар или группу товаров в кампанию. Критерии для модели оплаты …" at bounding box center [243, 96] width 214 height 276
click at [313, 196] on ul "Детские парты и стулья,аксессуары и LED лампы Детские палатки - вигвамы, компле…" at bounding box center [243, 75] width 192 height 318
drag, startPoint x: 342, startPoint y: 194, endPoint x: 343, endPoint y: 165, distance: 28.8
click at [343, 165] on div "Можно добавить товар или группу товаров в кампанию. Критерии для модели оплаты …" at bounding box center [243, 96] width 214 height 276
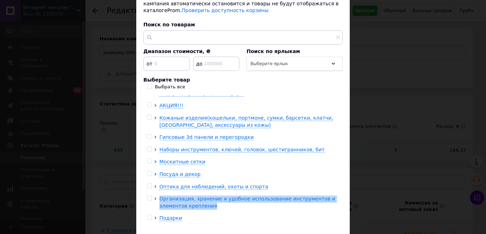
click at [285, 198] on ul "Детские парты и стулья,аксессуары и LED лампы Детские палатки - вигвамы, компле…" at bounding box center [243, 75] width 192 height 318
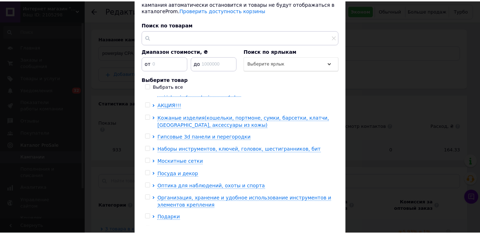
scroll to position [0, 0]
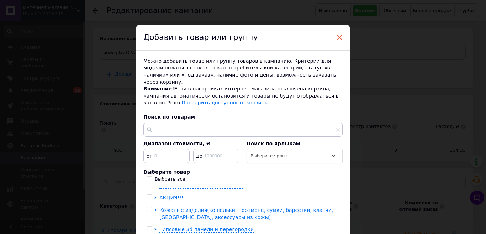
click at [337, 37] on span "×" at bounding box center [339, 37] width 6 height 12
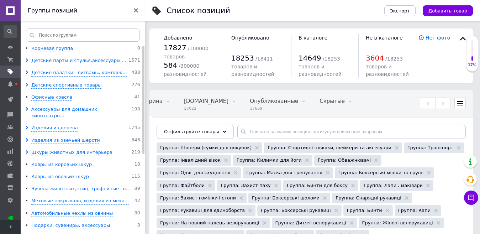
click at [223, 131] on use at bounding box center [225, 132] width 4 height 2
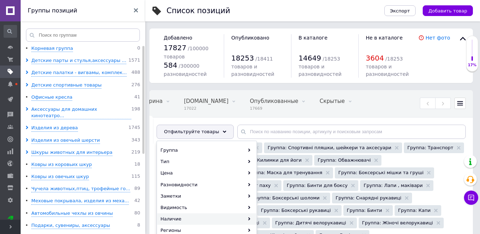
click at [246, 215] on div "Наличие" at bounding box center [206, 218] width 99 height 11
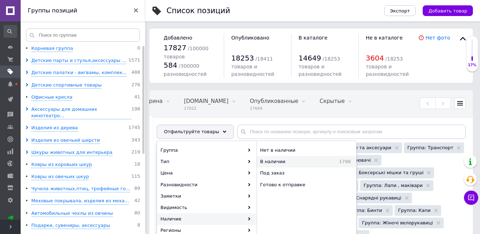
click at [278, 162] on span "В наличии" at bounding box center [288, 161] width 57 height 6
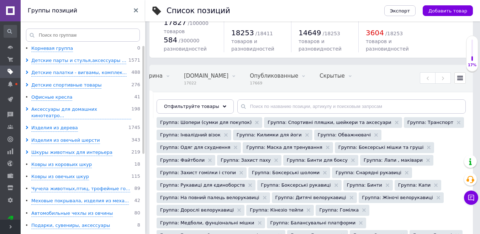
scroll to position [38, 0]
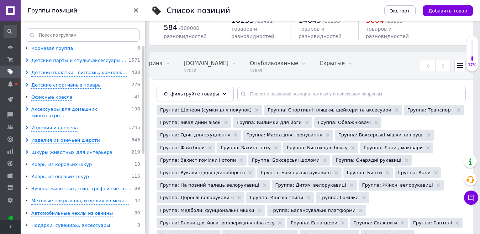
click at [223, 95] on icon at bounding box center [225, 94] width 4 height 4
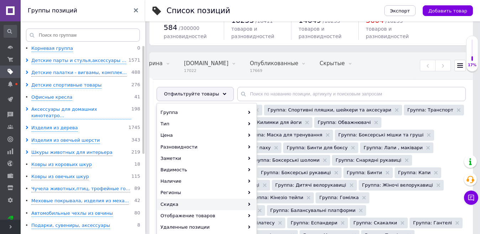
click at [237, 199] on div "Скидка" at bounding box center [206, 204] width 99 height 11
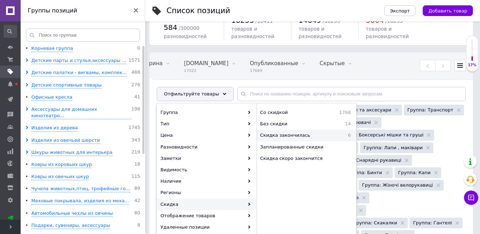
click at [295, 133] on span "Скидка закончилась" at bounding box center [300, 135] width 80 height 6
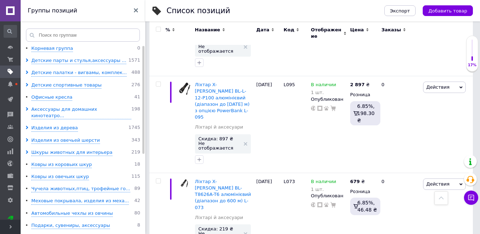
scroll to position [707, 0]
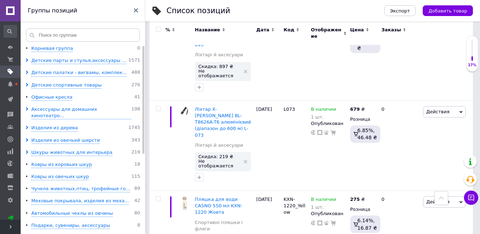
click at [157, 31] on input "checkbox" at bounding box center [158, 29] width 5 height 5
click at [157, 32] on div at bounding box center [158, 33] width 16 height 24
click at [157, 29] on input "checkbox" at bounding box center [158, 29] width 5 height 5
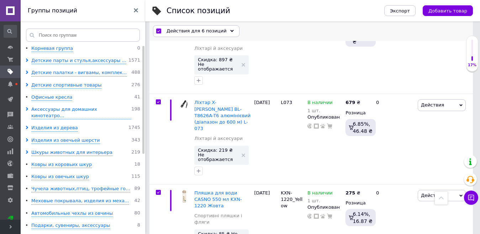
click at [220, 29] on div "Действия для 6 позиций" at bounding box center [196, 31] width 87 height 11
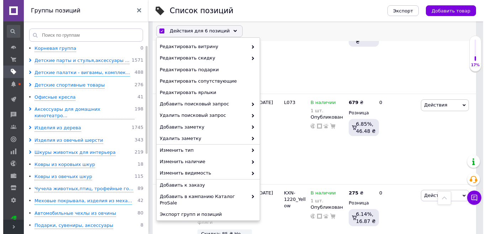
scroll to position [67, 0]
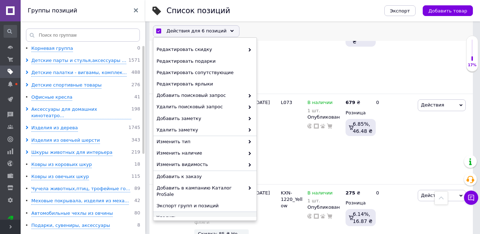
click at [167, 214] on span "Удалить" at bounding box center [204, 217] width 95 height 6
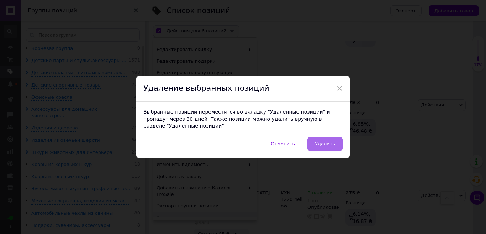
click at [319, 144] on button "Удалить" at bounding box center [325, 144] width 35 height 14
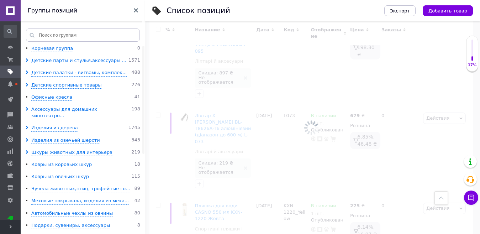
scroll to position [388, 0]
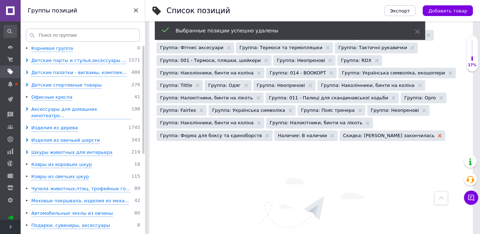
click at [438, 134] on icon at bounding box center [440, 136] width 4 height 4
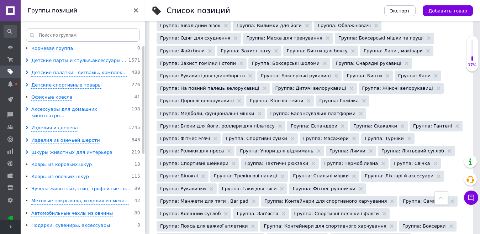
scroll to position [84, 0]
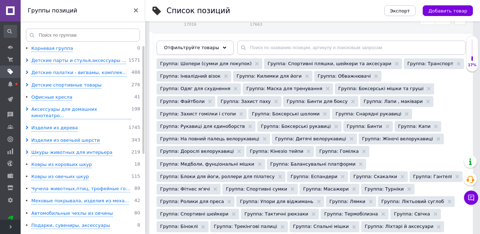
click at [221, 46] on div "Отфильтруйте товары" at bounding box center [195, 48] width 77 height 14
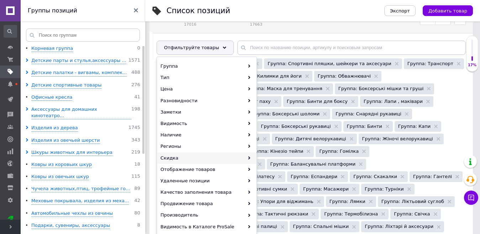
click at [247, 156] on div "Скидка" at bounding box center [206, 157] width 99 height 11
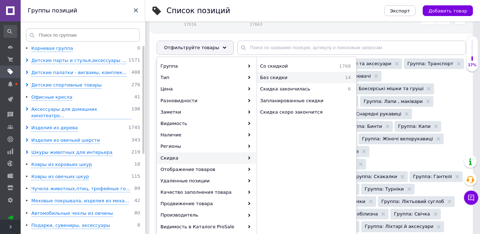
click at [273, 80] on span "Без скидки" at bounding box center [293, 77] width 67 height 6
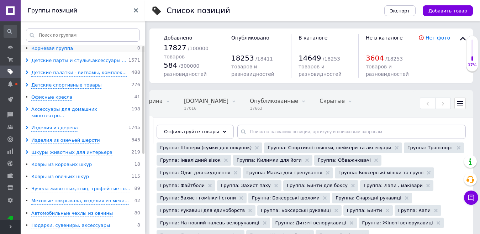
click at [55, 52] on div "Корневая группа" at bounding box center [52, 48] width 42 height 7
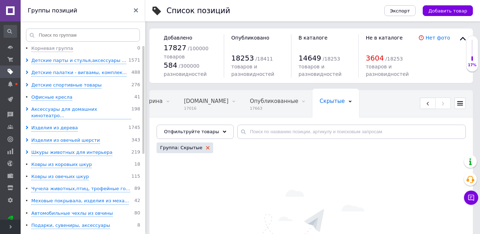
click at [206, 147] on icon at bounding box center [208, 148] width 4 height 4
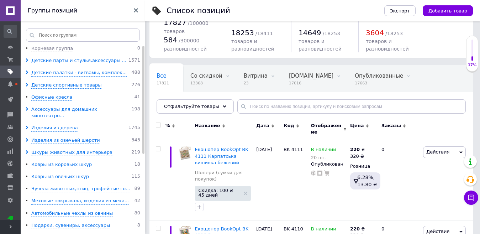
scroll to position [38, 0]
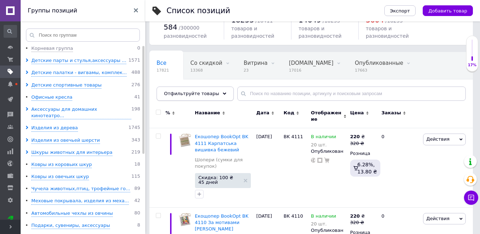
click at [223, 94] on icon at bounding box center [225, 94] width 4 height 4
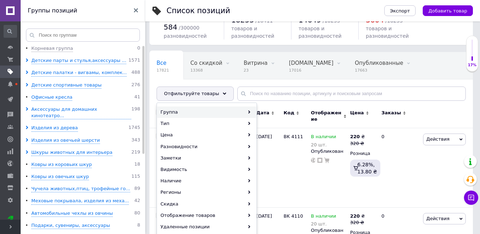
click at [247, 110] on div "Группа" at bounding box center [206, 111] width 99 height 11
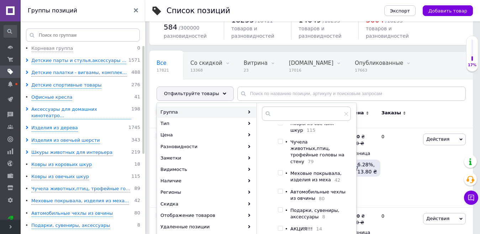
scroll to position [223, 0]
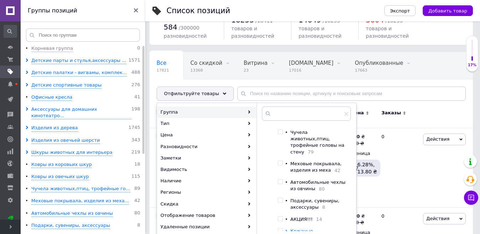
click at [345, 202] on div "Корневая группа Детские парты и стулья,аксессуары и LED лампы Детские палатки -…" at bounding box center [306, 177] width 89 height 107
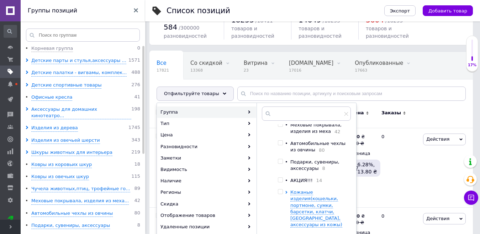
scroll to position [271, 0]
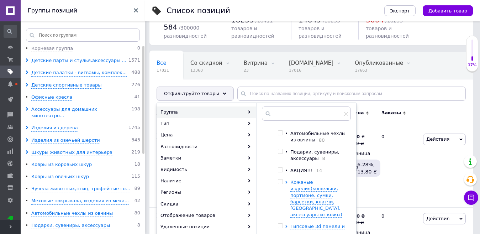
click at [348, 209] on div "Корневая группа Детские парты и стулья,аксессуары и LED лампы Детские палатки -…" at bounding box center [306, 177] width 89 height 107
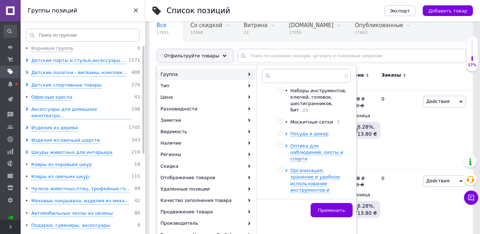
scroll to position [395, 0]
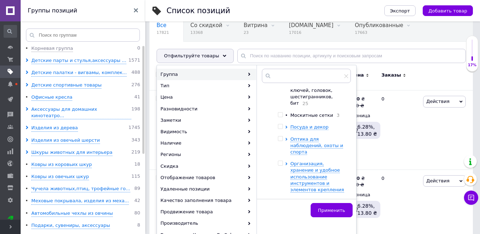
click at [281, 199] on input "checkbox" at bounding box center [280, 201] width 5 height 5
click at [286, 200] on icon at bounding box center [286, 201] width 3 height 3
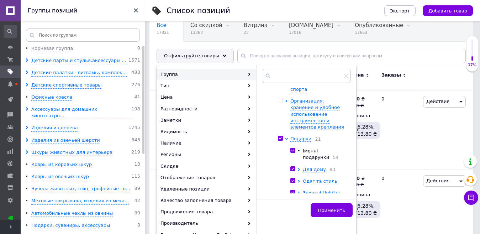
scroll to position [459, 0]
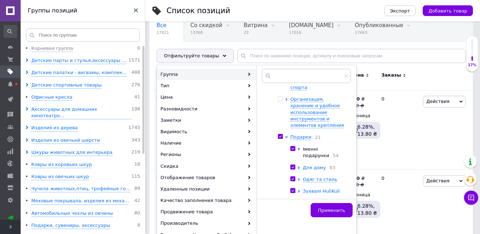
click at [317, 165] on span "Для дому" at bounding box center [314, 167] width 23 height 5
click at [320, 177] on span "Для кухні" at bounding box center [327, 179] width 24 height 5
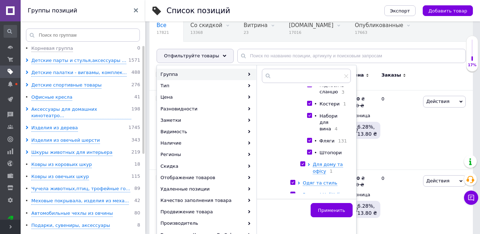
scroll to position [787, 0]
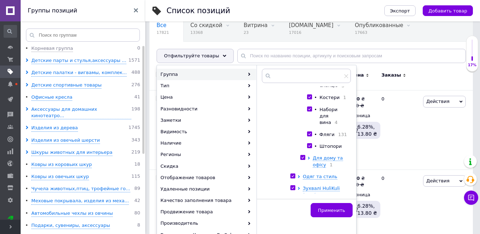
click at [332, 162] on span "1" at bounding box center [329, 164] width 6 height 5
click at [326, 155] on span "Для дому та офісу" at bounding box center [328, 161] width 30 height 12
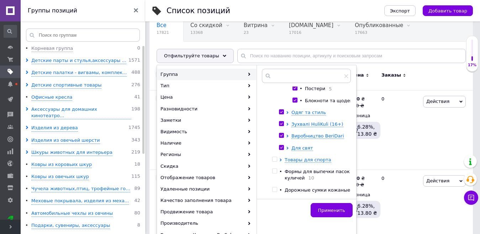
scroll to position [857, 0]
click at [304, 115] on span "Одяг та стиль" at bounding box center [309, 112] width 35 height 5
click at [321, 103] on span "Одяг та аксесуари" at bounding box center [327, 100] width 46 height 5
click at [333, 115] on span "Мандрування" at bounding box center [320, 112] width 33 height 5
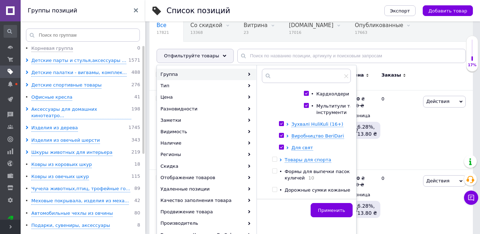
scroll to position [1031, 0]
click at [317, 127] on span "Зухвалі HuliKuli (16+)" at bounding box center [318, 123] width 52 height 5
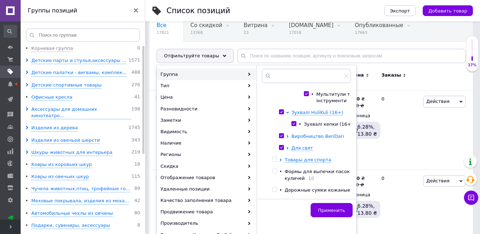
click at [318, 139] on span "Виробництво BeriDari" at bounding box center [318, 136] width 53 height 5
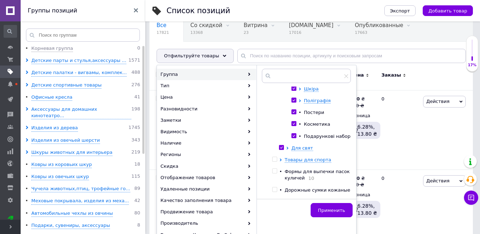
scroll to position [1104, 0]
click at [318, 26] on span "Посуд" at bounding box center [311, 22] width 15 height 5
click at [313, 37] on span "Дерево" at bounding box center [313, 34] width 18 height 5
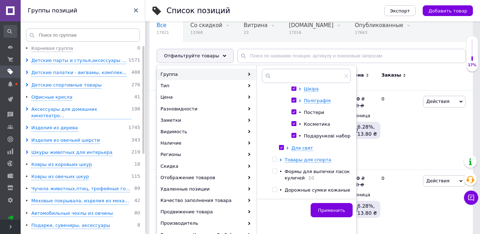
click at [320, 49] on span "Текстиль" at bounding box center [315, 46] width 22 height 5
click at [317, 92] on span "Шкіра" at bounding box center [311, 88] width 15 height 5
click at [323, 103] on span "Поліграфія" at bounding box center [317, 100] width 27 height 5
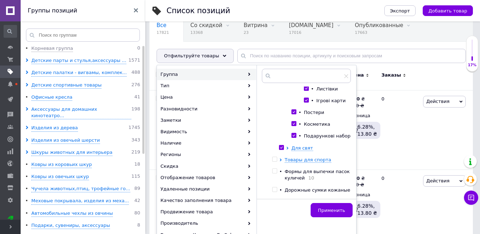
scroll to position [1904, 0]
click at [310, 151] on span "Для свят" at bounding box center [303, 147] width 22 height 5
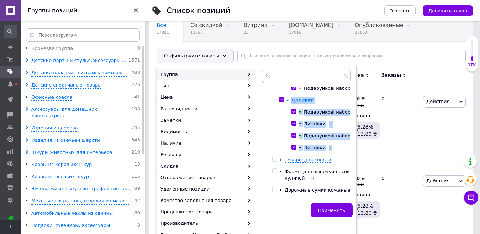
scroll to position [1986, 0]
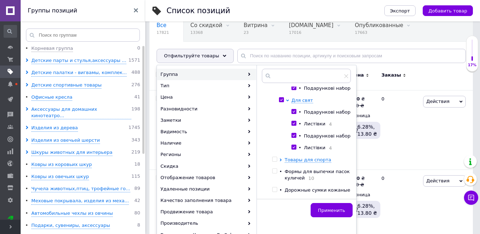
click at [334, 207] on button "Применить" at bounding box center [332, 210] width 42 height 14
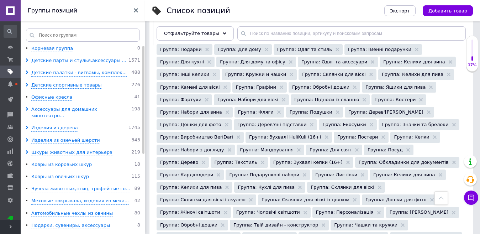
scroll to position [76, 0]
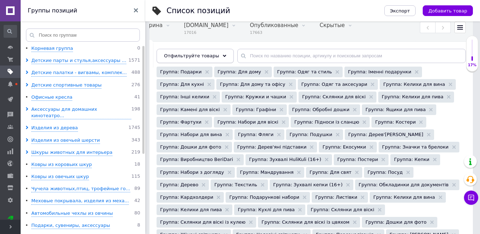
click at [221, 57] on div "Отфильтруйте товары" at bounding box center [195, 56] width 77 height 14
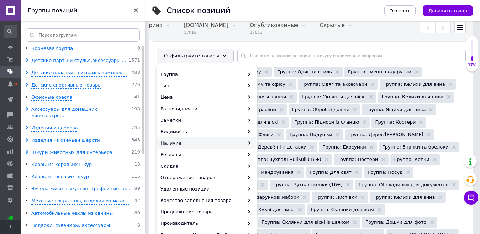
click at [244, 141] on div "Наличие" at bounding box center [206, 142] width 99 height 11
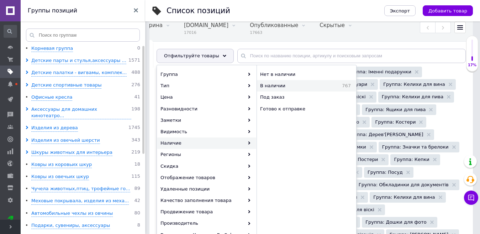
click at [284, 87] on span "В наличии" at bounding box center [290, 86] width 61 height 6
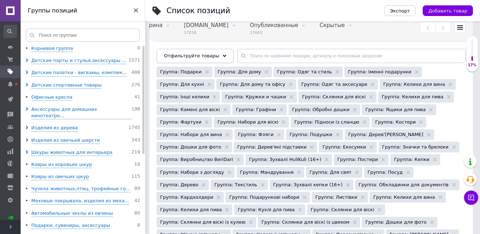
click at [223, 56] on use at bounding box center [225, 56] width 4 height 2
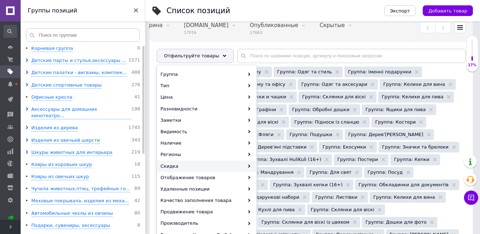
click at [239, 165] on div "Скидка" at bounding box center [206, 166] width 99 height 11
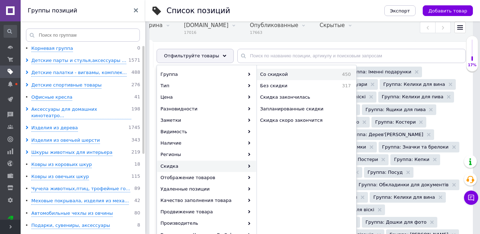
click at [273, 74] on span "Со скидкой" at bounding box center [291, 74] width 63 height 6
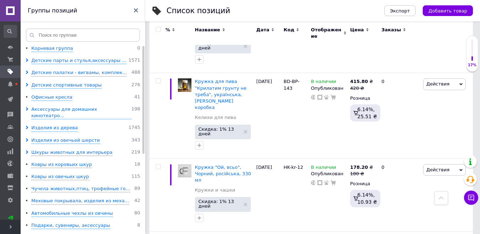
scroll to position [7336, 0]
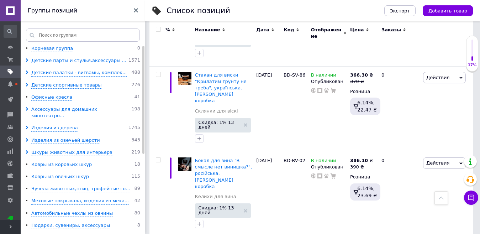
click at [157, 29] on input "checkbox" at bounding box center [158, 29] width 5 height 5
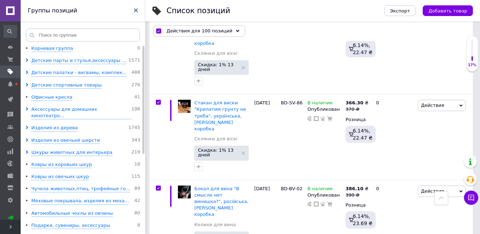
scroll to position [7665, 0]
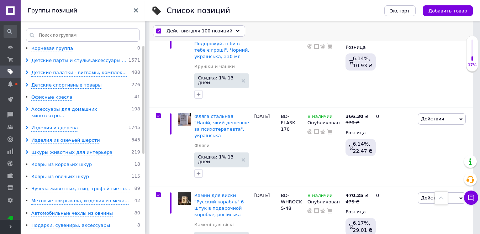
click at [236, 31] on icon at bounding box center [238, 32] width 4 height 4
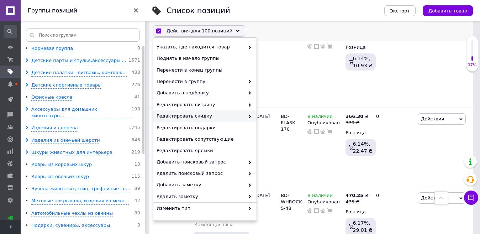
click at [245, 113] on span at bounding box center [248, 116] width 7 height 6
click at [249, 116] on icon at bounding box center [250, 117] width 4 height 4
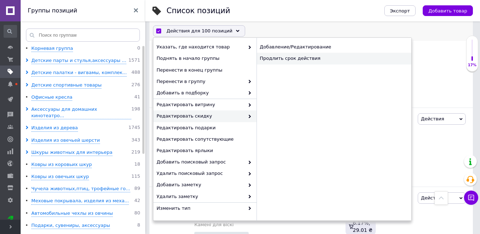
click at [281, 60] on div "Продлить срок действия" at bounding box center [334, 58] width 155 height 11
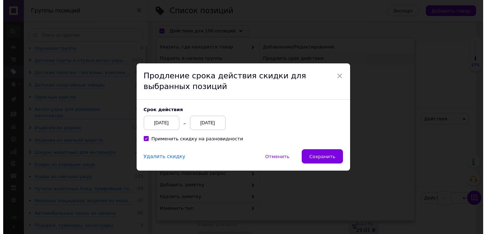
scroll to position [7621, 0]
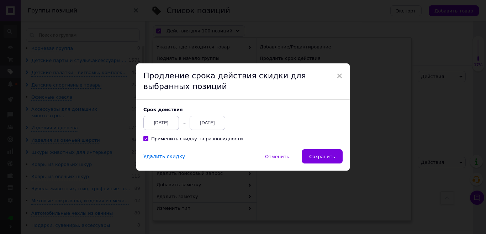
click at [221, 120] on div "[DATE]" at bounding box center [208, 123] width 36 height 14
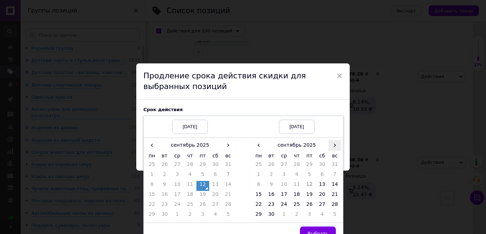
click at [336, 146] on span "›" at bounding box center [335, 145] width 13 height 10
click at [258, 206] on td "27" at bounding box center [258, 206] width 13 height 10
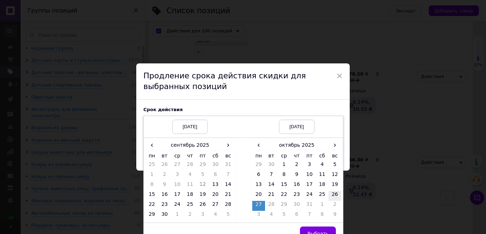
click at [335, 197] on td "26" at bounding box center [335, 196] width 13 height 10
click at [324, 229] on button "Выбрать" at bounding box center [318, 233] width 36 height 14
click at [324, 229] on div "× Продление срока действия скидки для выбранных позиций Cрок действия 12.09.202…" at bounding box center [243, 117] width 486 height 234
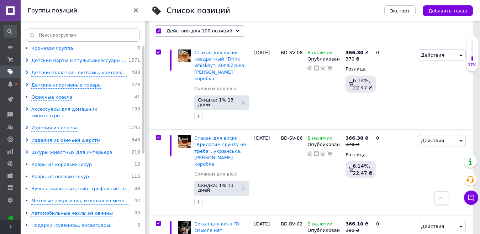
scroll to position [0, 105]
click at [230, 33] on div "Действия для 100 позиций" at bounding box center [199, 31] width 92 height 11
click at [236, 30] on icon at bounding box center [238, 32] width 4 height 4
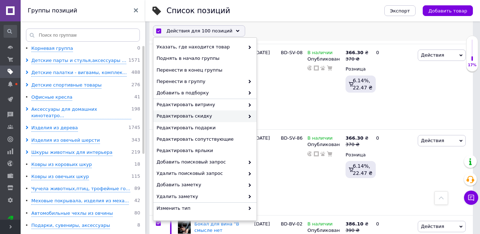
click at [239, 116] on span "Редактировать скидку" at bounding box center [201, 116] width 88 height 6
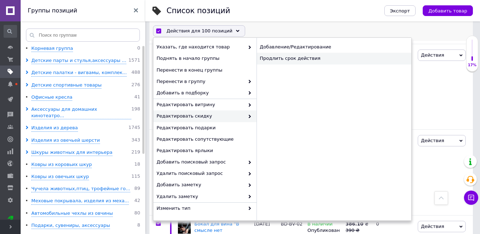
click at [277, 59] on div "Продлить срок действия" at bounding box center [334, 58] width 155 height 11
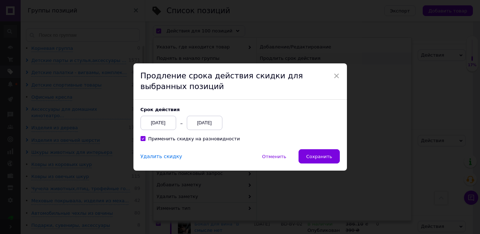
scroll to position [7257, 0]
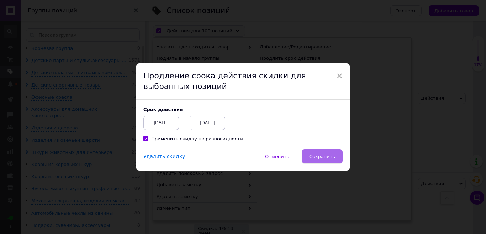
click at [322, 155] on span "Сохранить" at bounding box center [322, 156] width 26 height 5
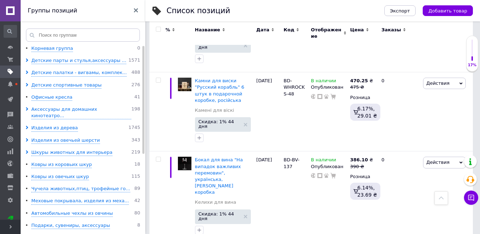
scroll to position [7334, 0]
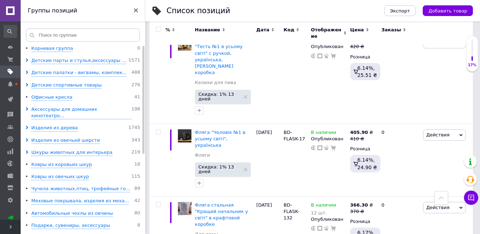
scroll to position [7269, 0]
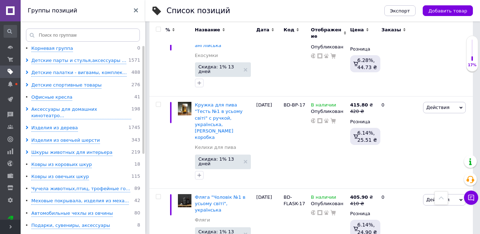
click at [158, 30] on input "checkbox" at bounding box center [158, 29] width 5 height 5
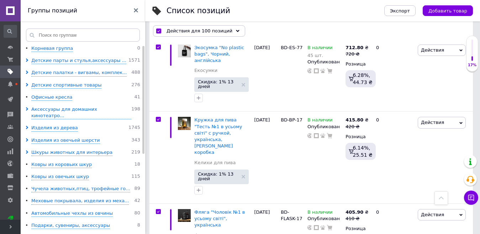
scroll to position [7628, 0]
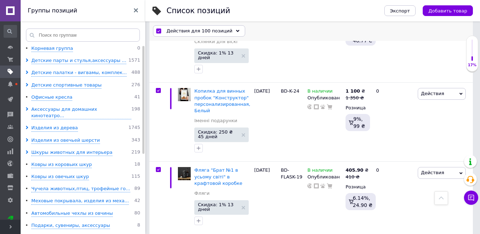
click at [236, 30] on icon at bounding box center [238, 32] width 4 height 4
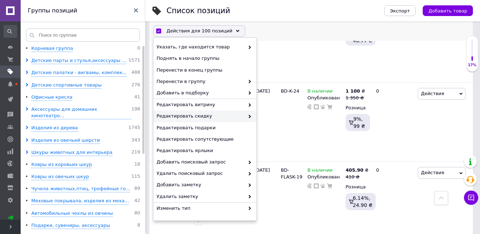
click at [202, 114] on span "Редактировать скидку" at bounding box center [201, 116] width 88 height 6
click at [232, 118] on span "Редактировать скидку" at bounding box center [201, 116] width 88 height 6
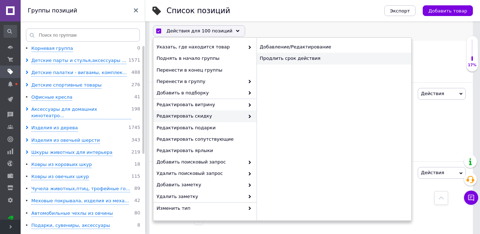
click at [292, 64] on div "Продлить срок действия" at bounding box center [334, 58] width 155 height 11
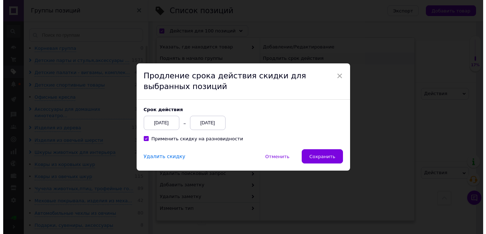
scroll to position [7585, 0]
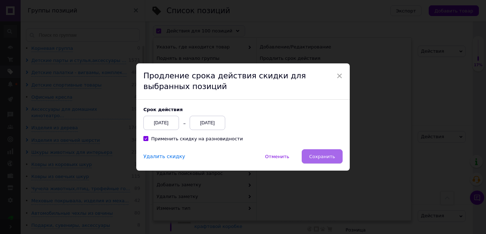
click at [320, 156] on span "Сохранить" at bounding box center [322, 156] width 26 height 5
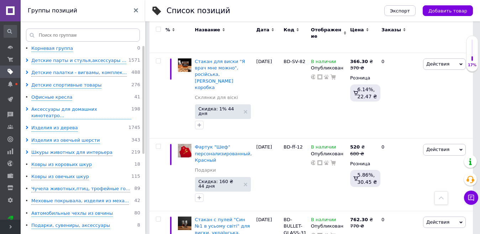
scroll to position [7269, 0]
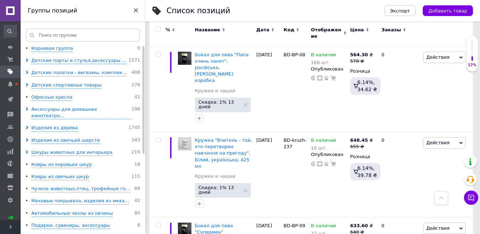
click at [157, 27] on span at bounding box center [158, 29] width 5 height 5
click at [157, 27] on input "checkbox" at bounding box center [158, 29] width 5 height 5
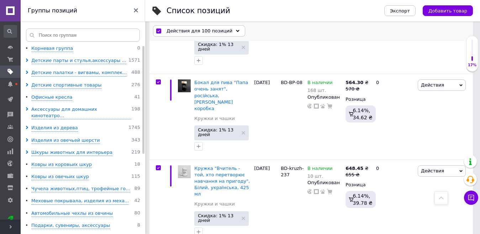
scroll to position [7597, 0]
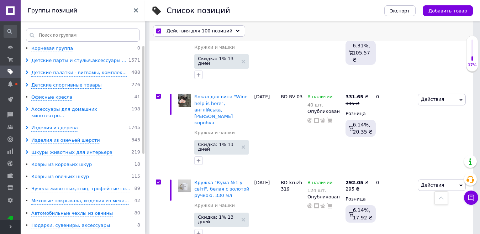
click at [236, 31] on icon at bounding box center [238, 32] width 4 height 4
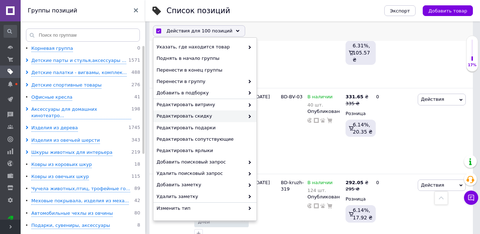
click at [248, 116] on icon at bounding box center [250, 117] width 4 height 4
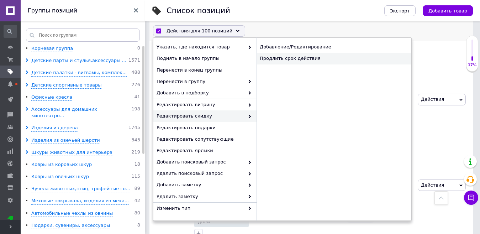
click at [295, 61] on div "Продлить срок действия" at bounding box center [334, 58] width 155 height 11
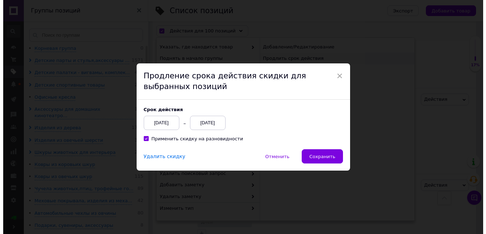
scroll to position [7554, 0]
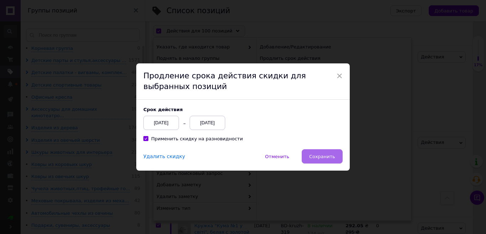
click at [324, 158] on span "Сохранить" at bounding box center [322, 156] width 26 height 5
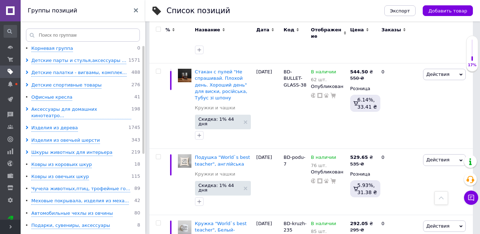
scroll to position [7273, 0]
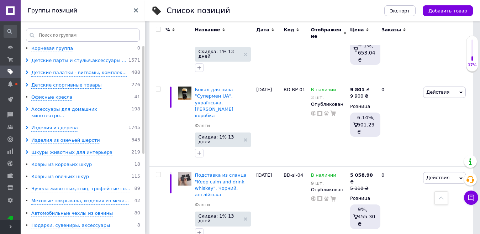
scroll to position [7092, 0]
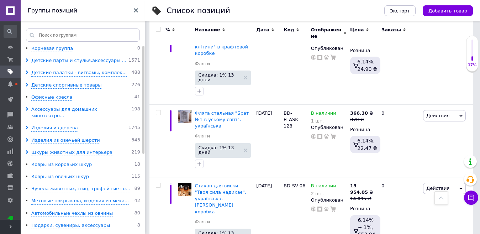
click at [158, 30] on input "checkbox" at bounding box center [158, 29] width 5 height 5
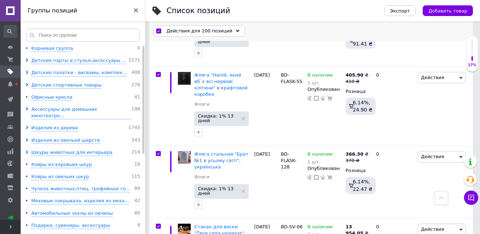
scroll to position [7443, 0]
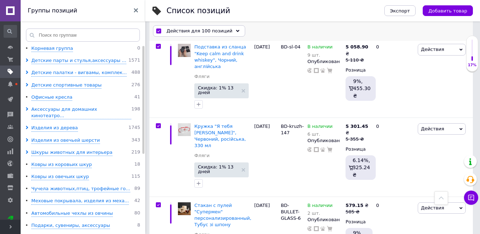
click at [236, 33] on icon at bounding box center [238, 32] width 4 height 4
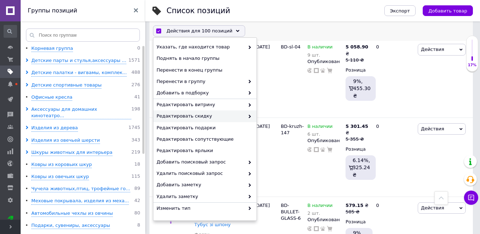
click at [246, 120] on div "Редактировать скидку" at bounding box center [204, 116] width 103 height 11
click at [248, 117] on icon at bounding box center [250, 117] width 4 height 4
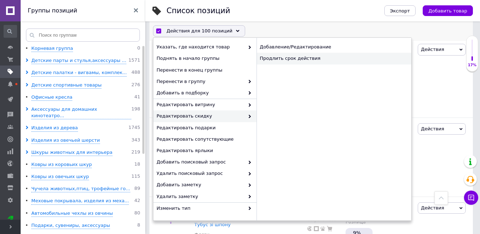
click at [274, 61] on div "Продлить срок действия" at bounding box center [334, 58] width 155 height 11
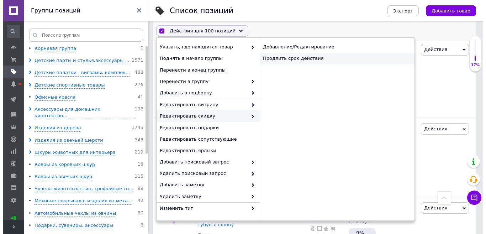
scroll to position [7399, 0]
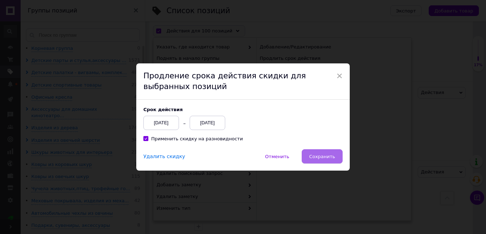
click at [326, 151] on button "Сохранить" at bounding box center [322, 156] width 41 height 14
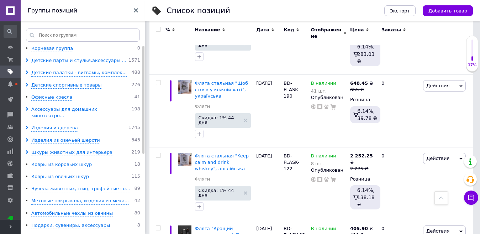
scroll to position [7088, 0]
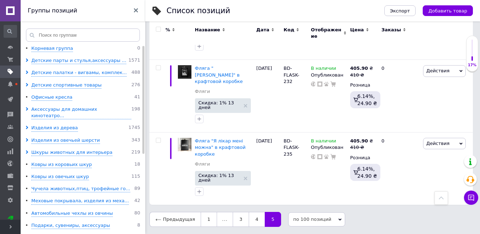
scroll to position [3680, 0]
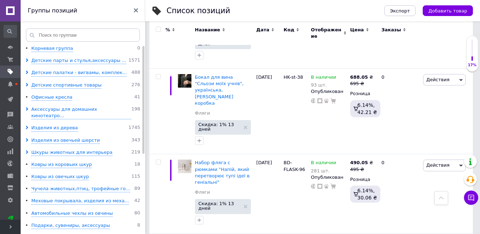
click at [157, 28] on input "checkbox" at bounding box center [158, 29] width 5 height 5
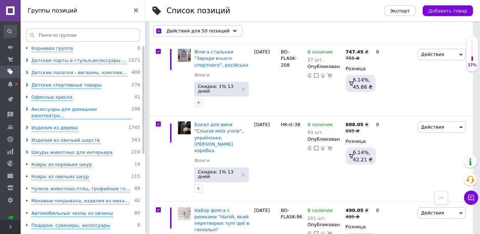
scroll to position [3855, 0]
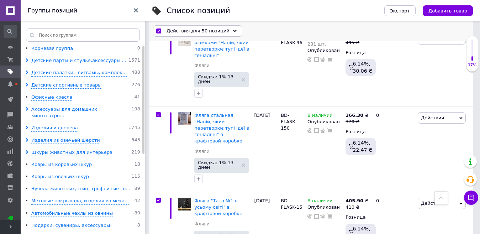
click at [233, 31] on use at bounding box center [235, 31] width 4 height 2
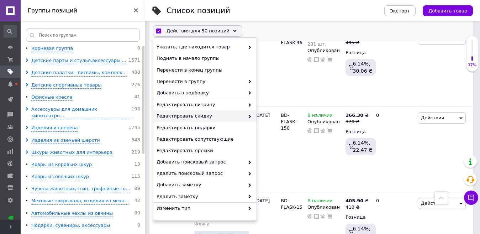
click at [249, 116] on use at bounding box center [250, 117] width 2 height 4
click at [248, 115] on icon at bounding box center [250, 117] width 4 height 4
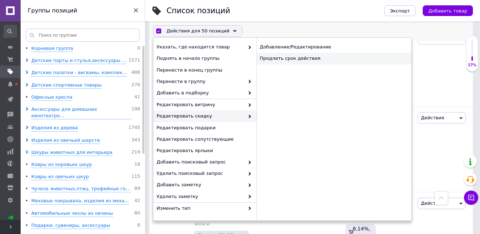
click at [280, 60] on div "Продлить срок действия" at bounding box center [334, 58] width 155 height 11
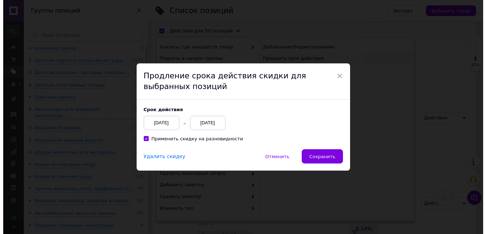
scroll to position [3812, 0]
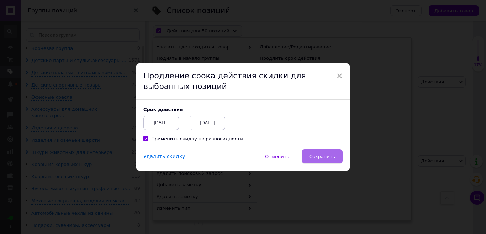
click at [325, 153] on button "Сохранить" at bounding box center [322, 156] width 41 height 14
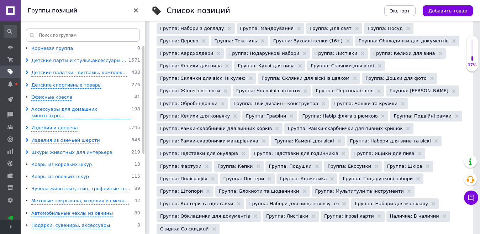
scroll to position [226, 0]
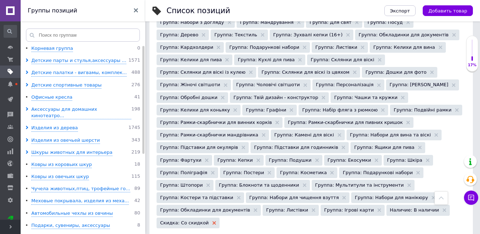
click at [216, 221] on icon at bounding box center [215, 223] width 4 height 4
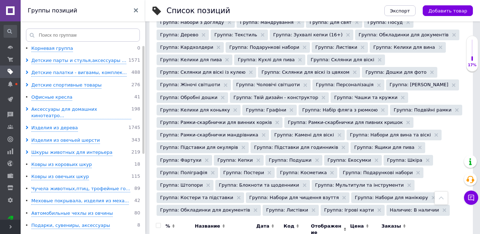
scroll to position [40, 0]
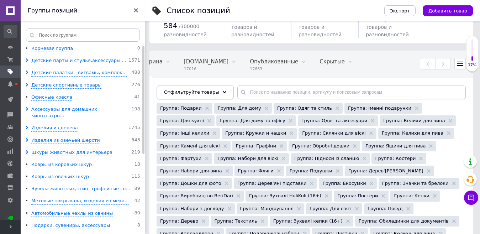
click at [223, 92] on icon at bounding box center [225, 92] width 4 height 4
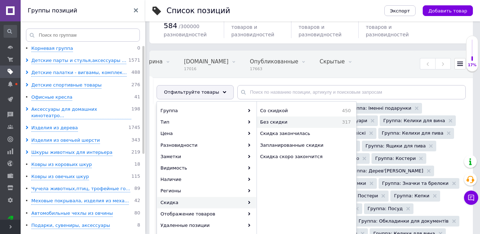
click at [283, 122] on span "Без скидки" at bounding box center [291, 122] width 62 height 6
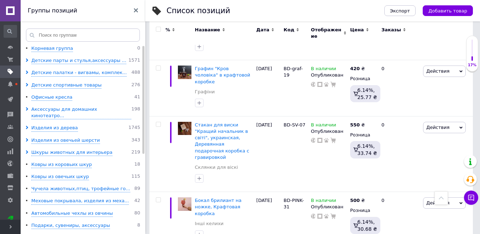
scroll to position [5960, 0]
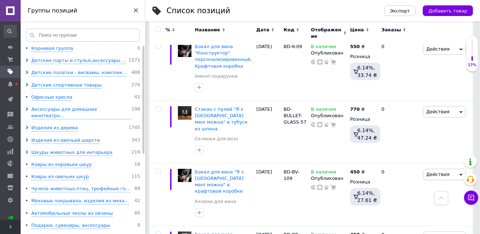
click at [158, 29] on input "checkbox" at bounding box center [158, 29] width 5 height 5
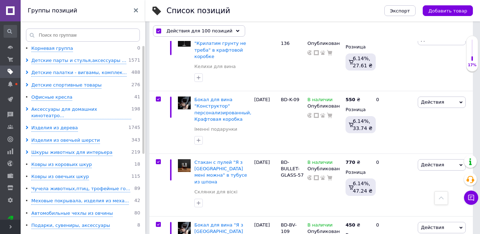
scroll to position [6001, 0]
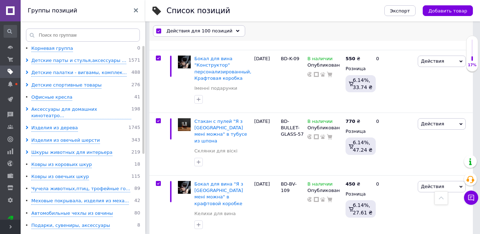
click at [236, 31] on icon at bounding box center [238, 32] width 4 height 4
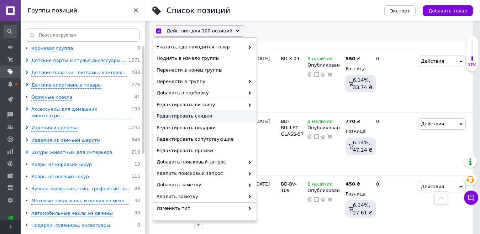
click at [193, 115] on span "Редактировать скидки" at bounding box center [204, 116] width 95 height 6
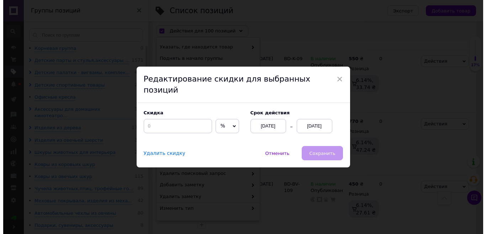
scroll to position [5958, 0]
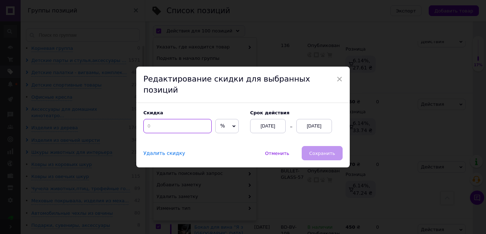
click at [191, 119] on input at bounding box center [178, 126] width 68 height 14
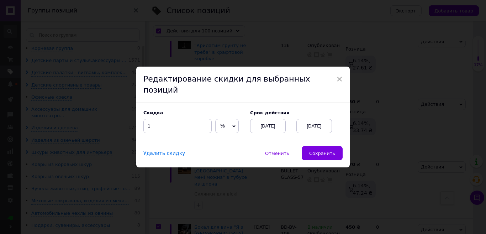
click at [302, 119] on div "[DATE]" at bounding box center [315, 126] width 36 height 14
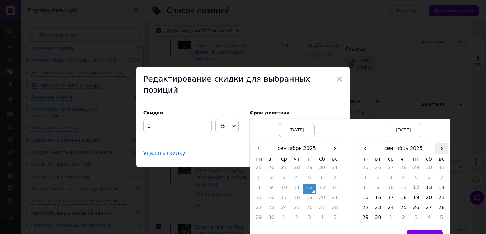
click at [442, 145] on span "›" at bounding box center [441, 148] width 13 height 10
click at [430, 194] on td "25" at bounding box center [429, 199] width 13 height 10
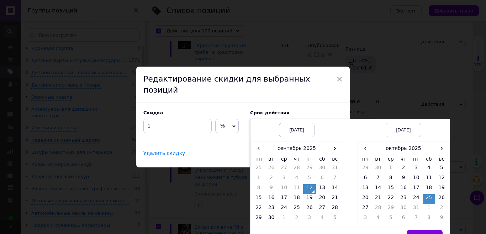
click at [424, 226] on td "Выбрать" at bounding box center [404, 237] width 93 height 22
click at [426, 230] on button "Выбрать" at bounding box center [425, 237] width 36 height 14
click at [426, 226] on div "× Редактирование скидки для выбранных позиций Скидка 1 % ₴ Cрок действия 12.09.…" at bounding box center [243, 117] width 486 height 234
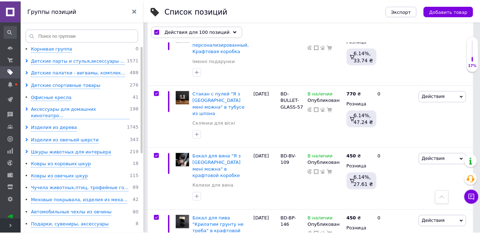
scroll to position [0, 105]
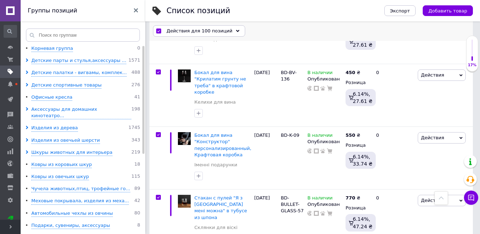
click at [232, 33] on div "Действия для 100 позиций" at bounding box center [199, 31] width 92 height 11
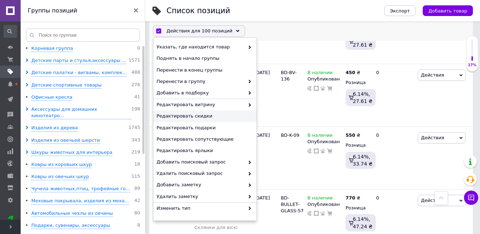
click at [237, 111] on div "Редактировать скидки" at bounding box center [204, 116] width 103 height 11
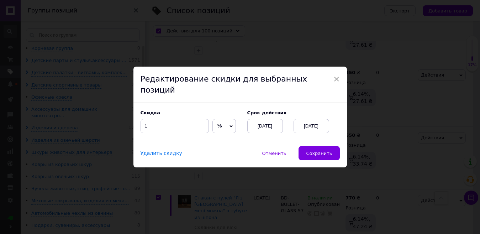
scroll to position [5881, 0]
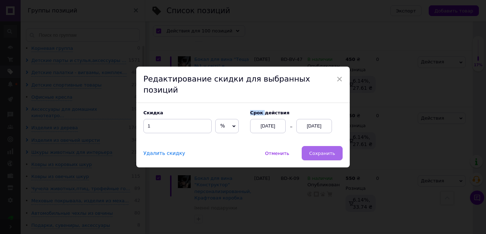
click at [331, 151] on span "Сохранить" at bounding box center [322, 153] width 26 height 5
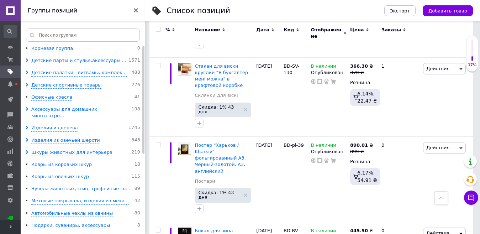
scroll to position [7189, 0]
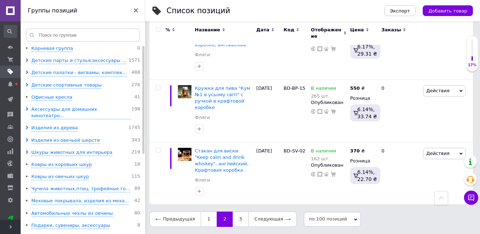
scroll to position [5980, 0]
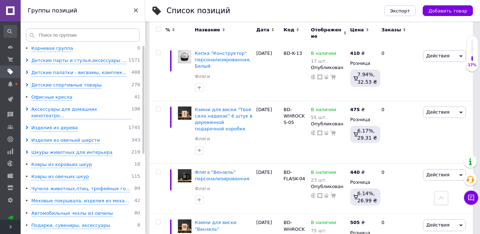
click at [157, 28] on input "checkbox" at bounding box center [158, 29] width 5 height 5
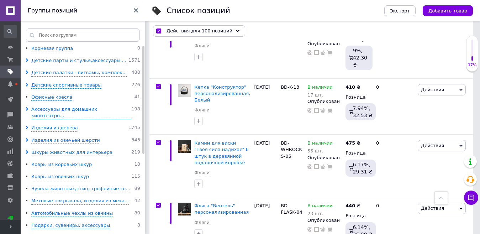
scroll to position [6015, 0]
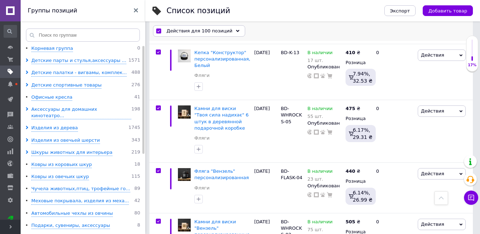
click at [236, 32] on icon at bounding box center [238, 32] width 4 height 4
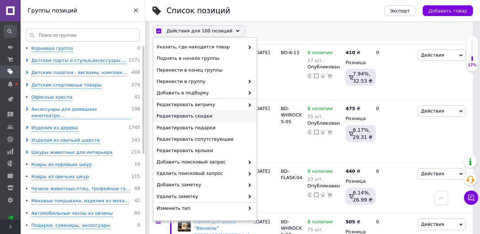
click at [193, 120] on div "Редактировать скидки" at bounding box center [204, 116] width 103 height 11
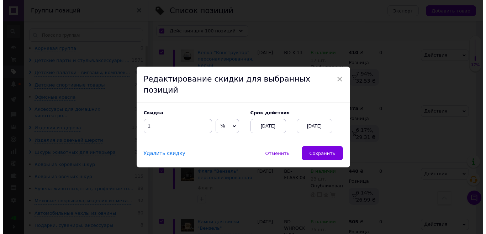
scroll to position [5972, 0]
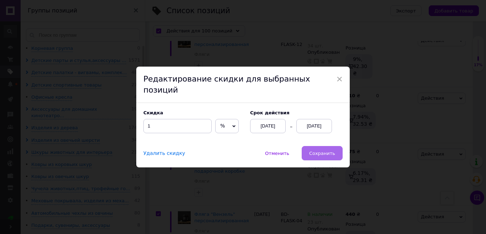
click at [326, 151] on span "Сохранить" at bounding box center [322, 153] width 26 height 5
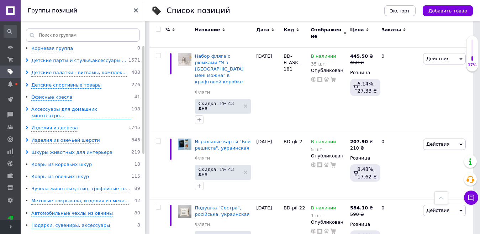
scroll to position [7195, 0]
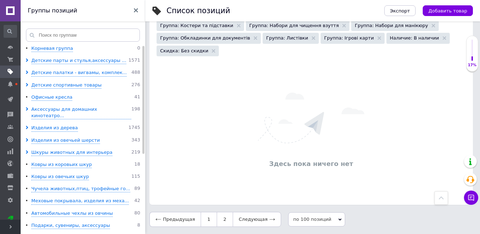
scroll to position [360, 0]
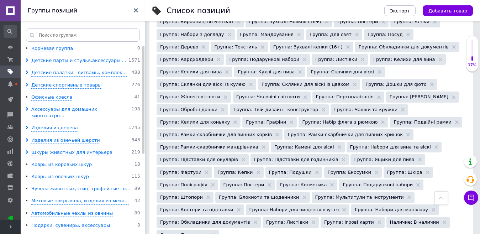
scroll to position [5964, 0]
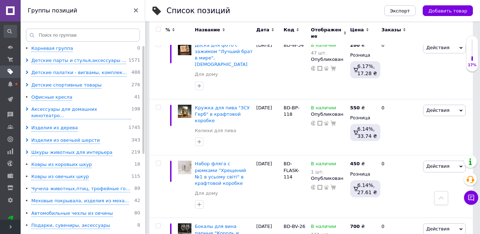
click at [157, 30] on input "checkbox" at bounding box center [158, 29] width 5 height 5
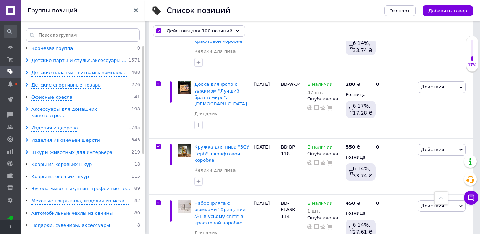
scroll to position [6022, 0]
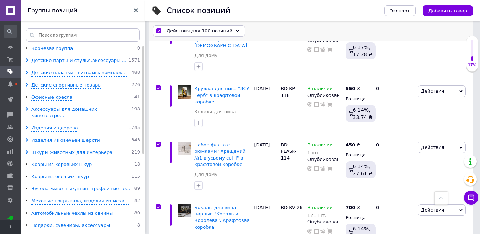
click at [236, 30] on icon at bounding box center [238, 32] width 4 height 4
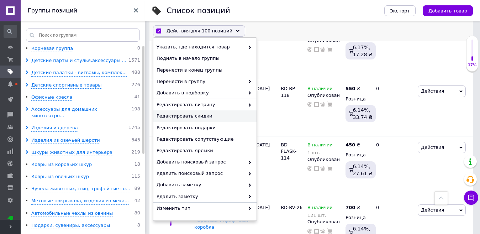
click at [197, 118] on span "Редактировать скидки" at bounding box center [204, 116] width 95 height 6
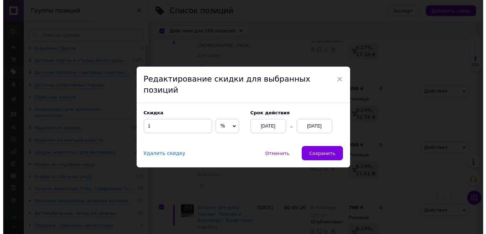
scroll to position [5979, 0]
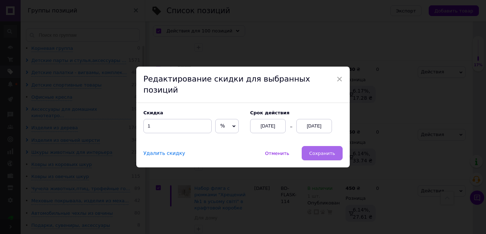
click at [326, 151] on span "Сохранить" at bounding box center [322, 153] width 26 height 5
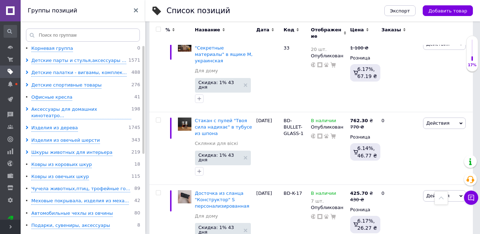
scroll to position [7074, 0]
